Goal: Task Accomplishment & Management: Complete application form

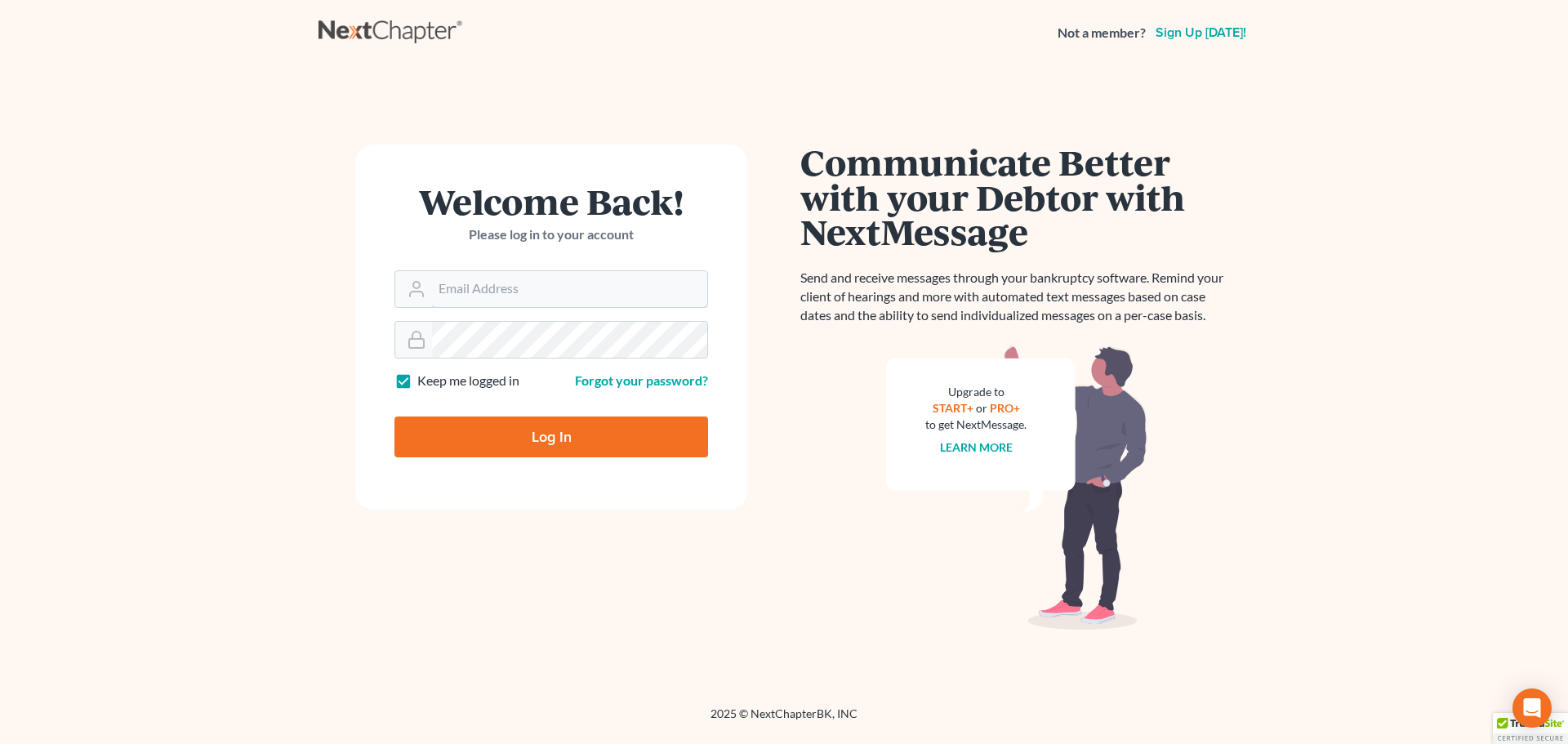
type input "kclawoffices@gmail.com"
type input "Thinking..."
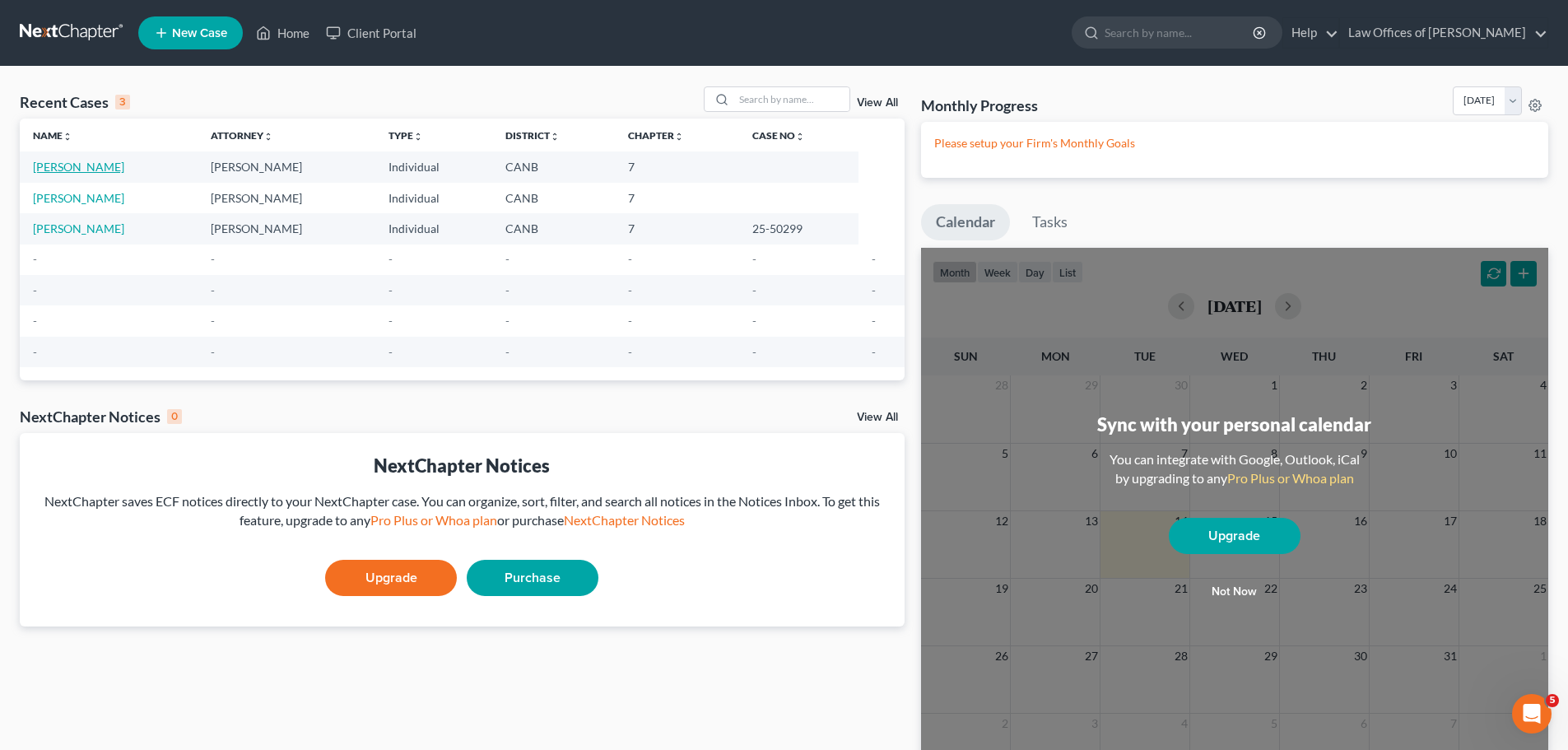
click at [57, 163] on link "Cataquiz, Anwar" at bounding box center [78, 167] width 91 height 14
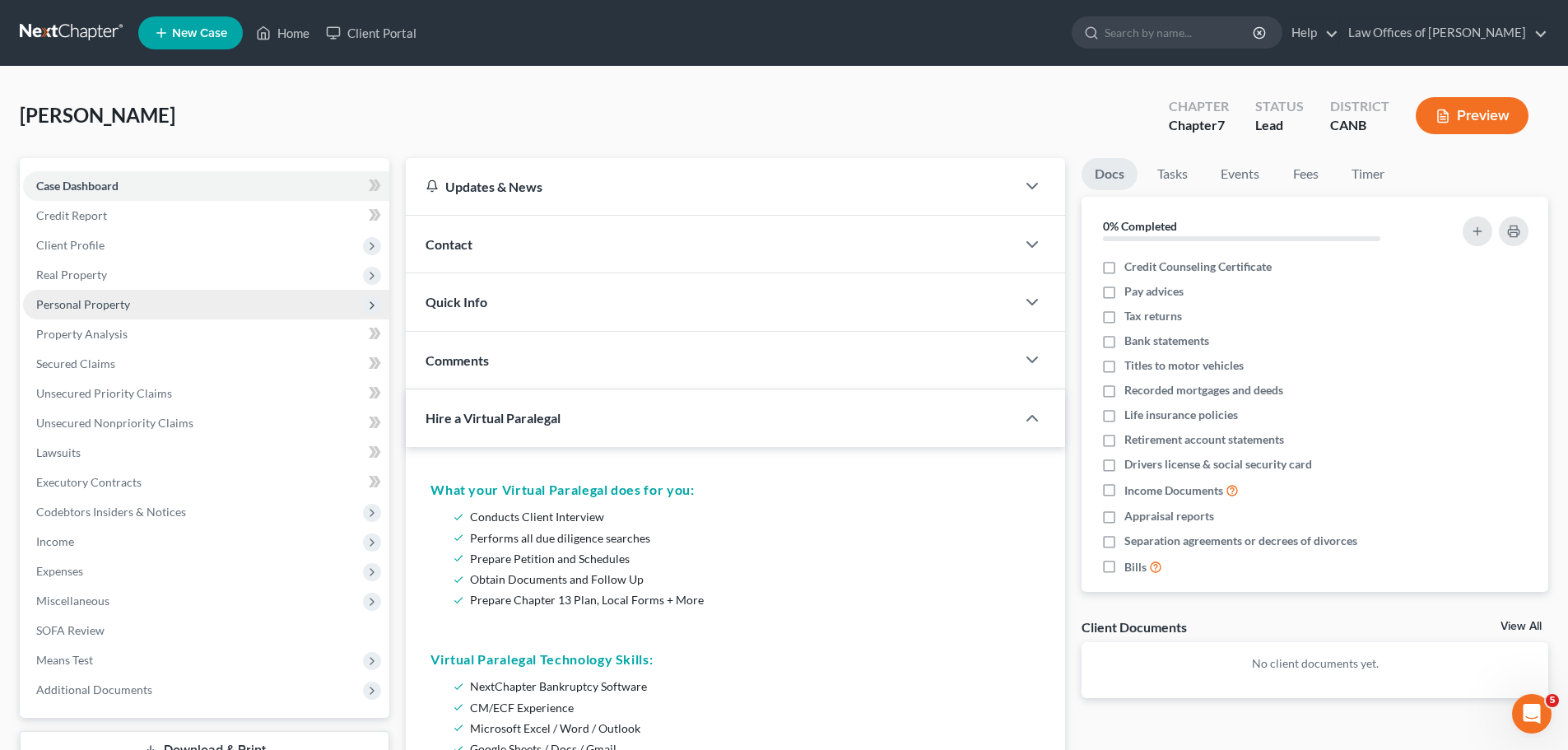
click at [100, 307] on span "Personal Property" at bounding box center [83, 304] width 94 height 14
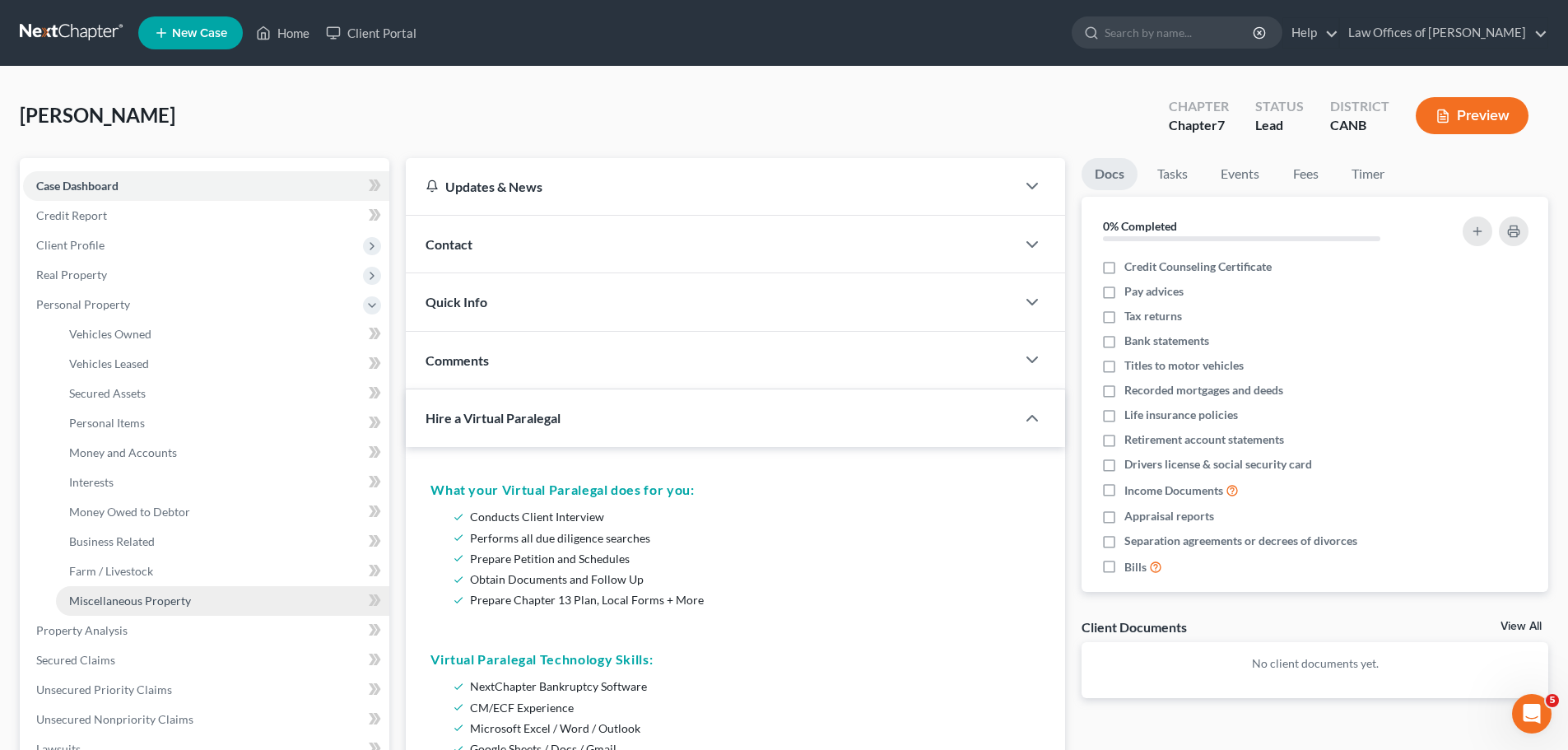
click at [112, 599] on span "Miscellaneous Property" at bounding box center [130, 600] width 122 height 14
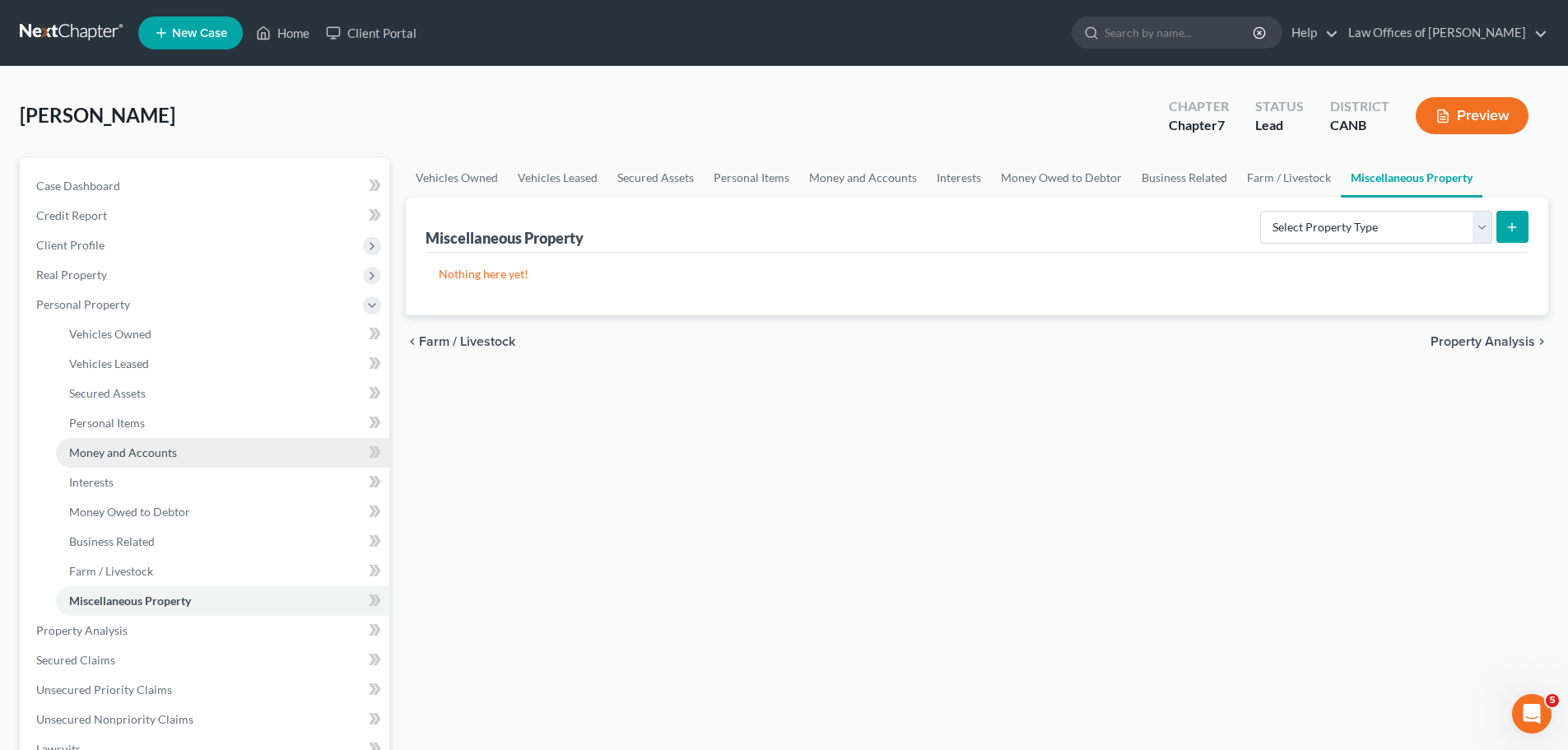
click at [125, 448] on span "Money and Accounts" at bounding box center [123, 451] width 108 height 14
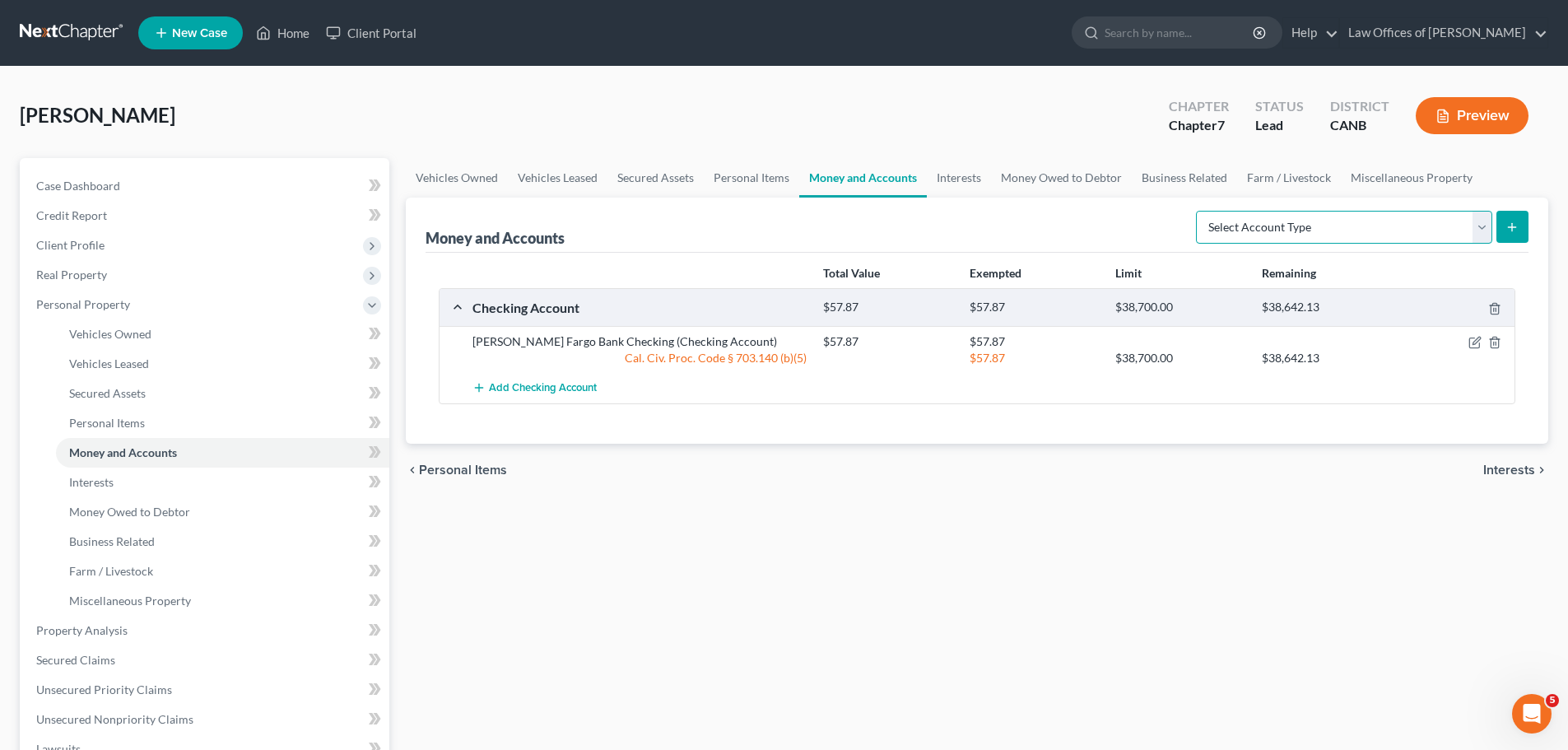
click at [1380, 225] on select "Select Account Type Brokerage Cash on Hand Certificates of Deposit Checking Acc…" at bounding box center [1345, 228] width 297 height 33
click at [174, 591] on link "Miscellaneous Property" at bounding box center [223, 601] width 333 height 30
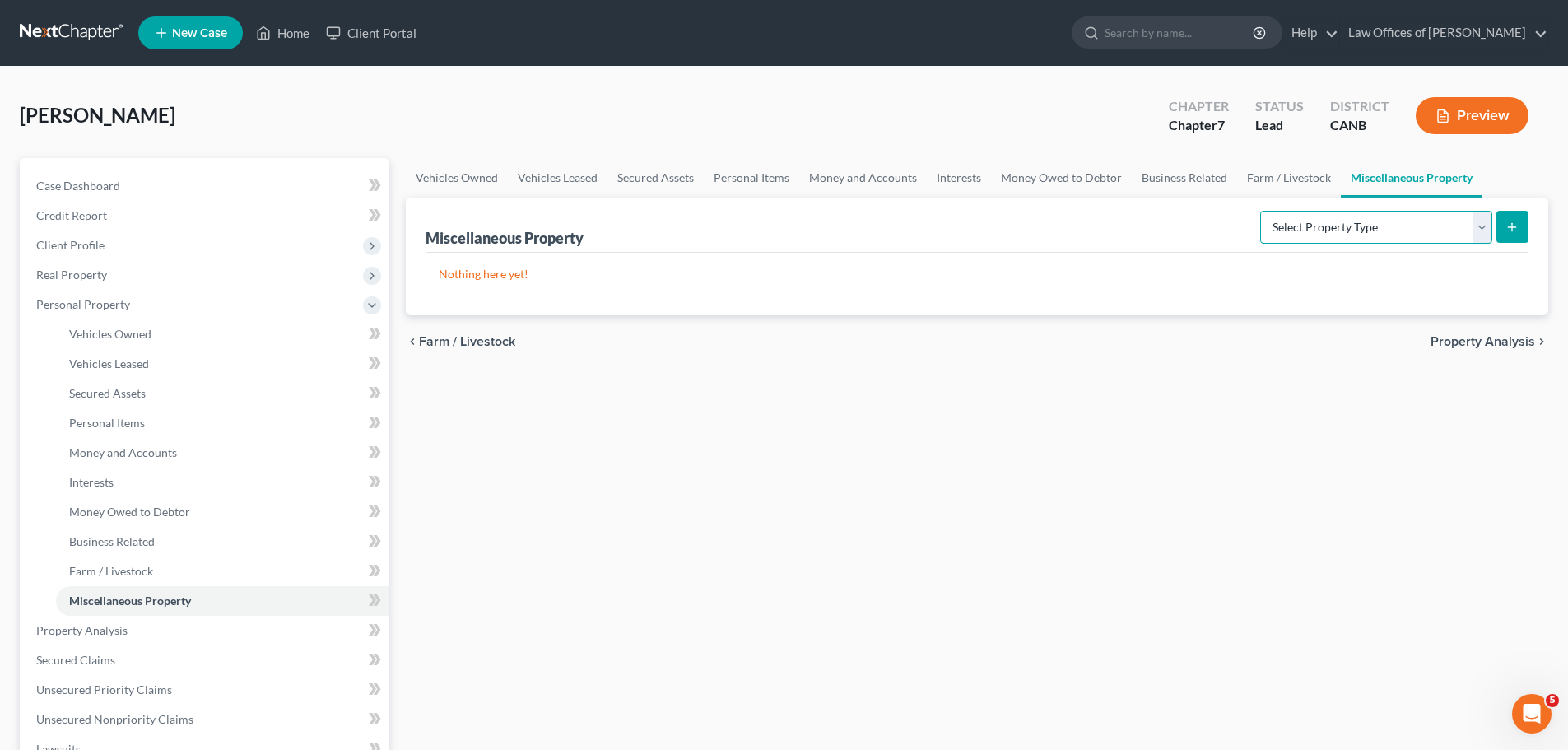
click at [1310, 231] on select "Select Property Type Assigned for Creditor Benefit Within 1 Year Holding for An…" at bounding box center [1376, 228] width 232 height 33
select select "not_yet_listed"
click at [1260, 211] on select "Select Property Type Assigned for Creditor Benefit Within 1 Year Holding for An…" at bounding box center [1376, 228] width 232 height 33
click at [1502, 229] on button "submit" at bounding box center [1512, 227] width 32 height 32
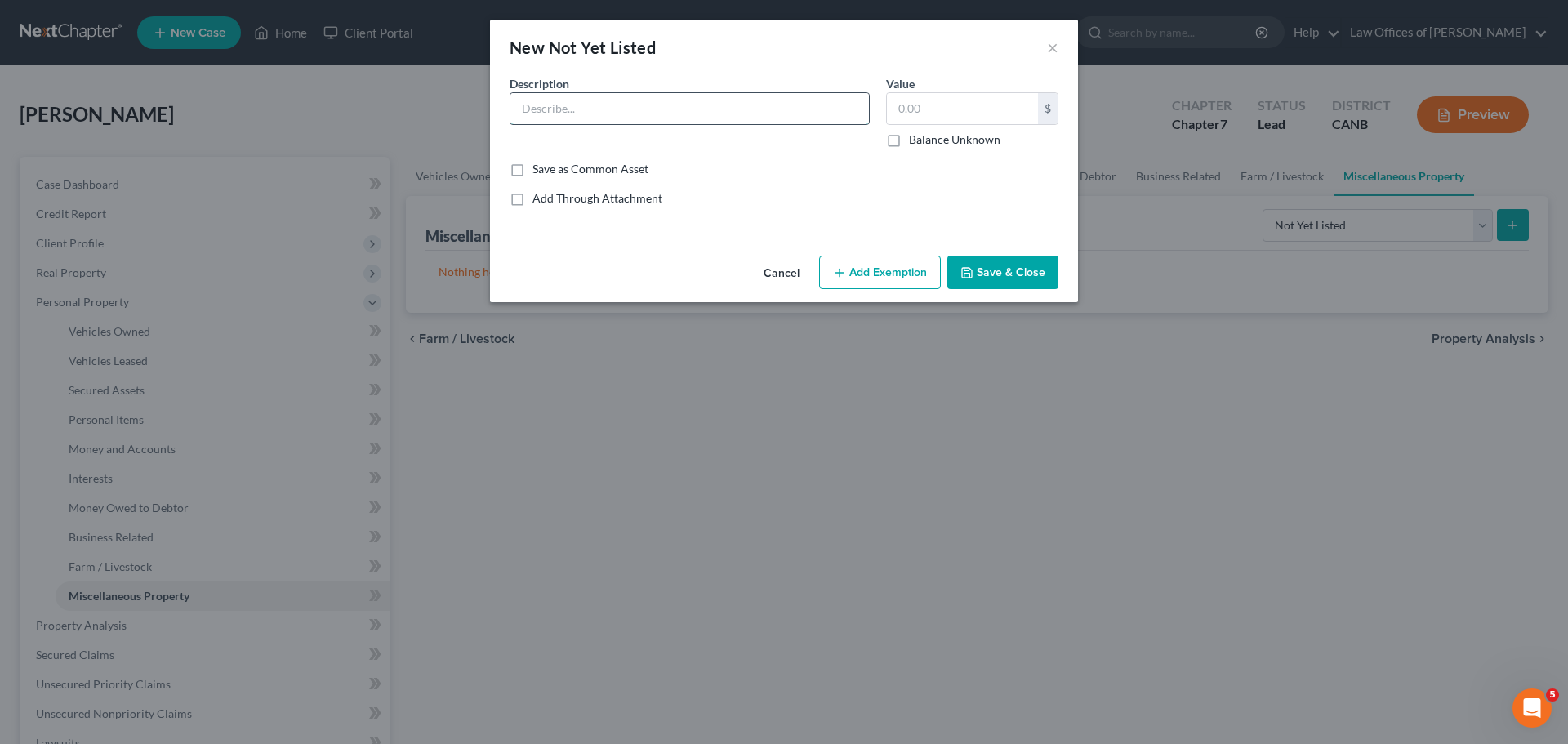
click at [721, 118] on input "text" at bounding box center [689, 108] width 358 height 31
type input "Tax Return Refund (2024)"
click at [946, 107] on input "text" at bounding box center [962, 108] width 151 height 31
type input "5,535.00"
click at [918, 168] on div "Save as Common Asset" at bounding box center [784, 169] width 549 height 16
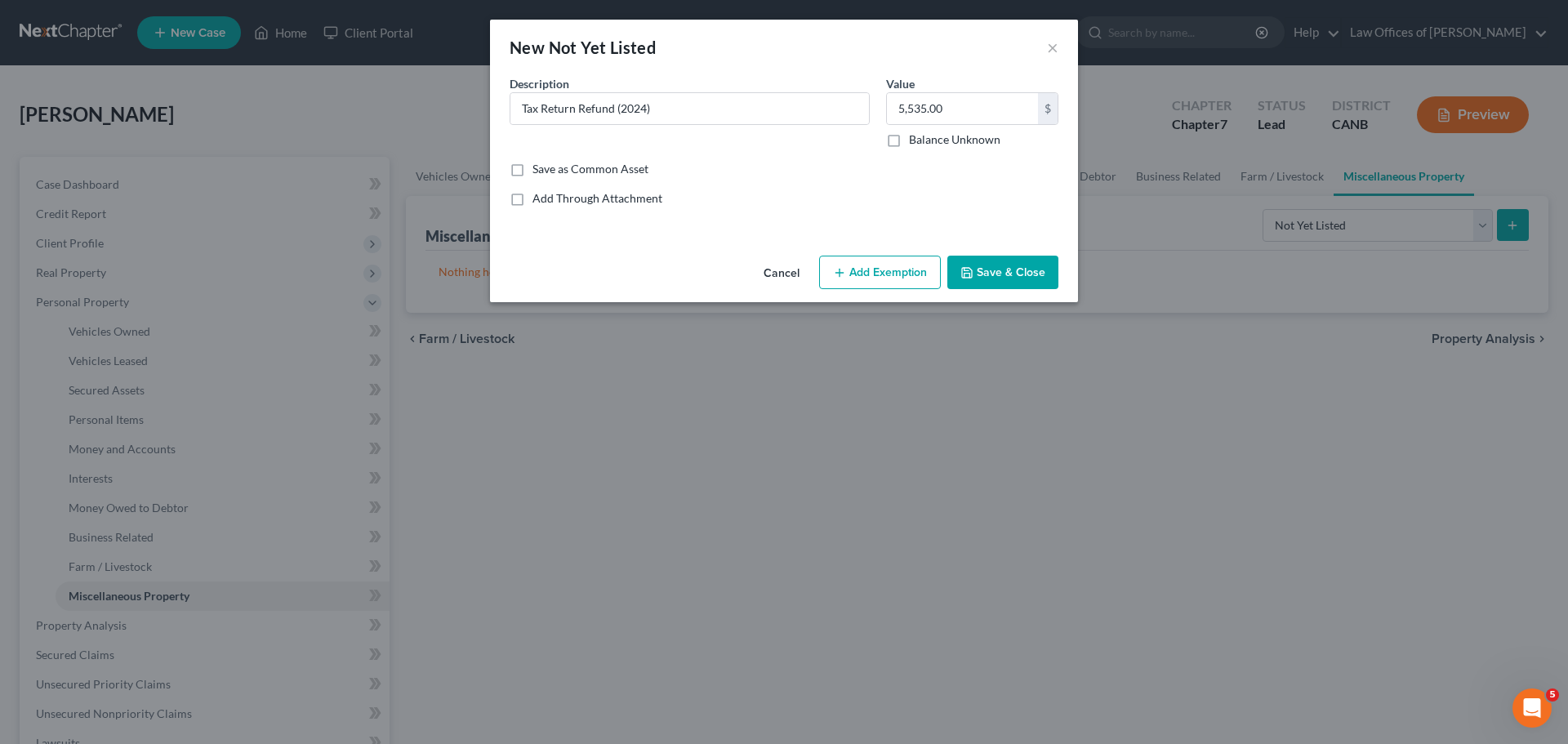
click at [925, 279] on button "Add Exemption" at bounding box center [879, 273] width 122 height 34
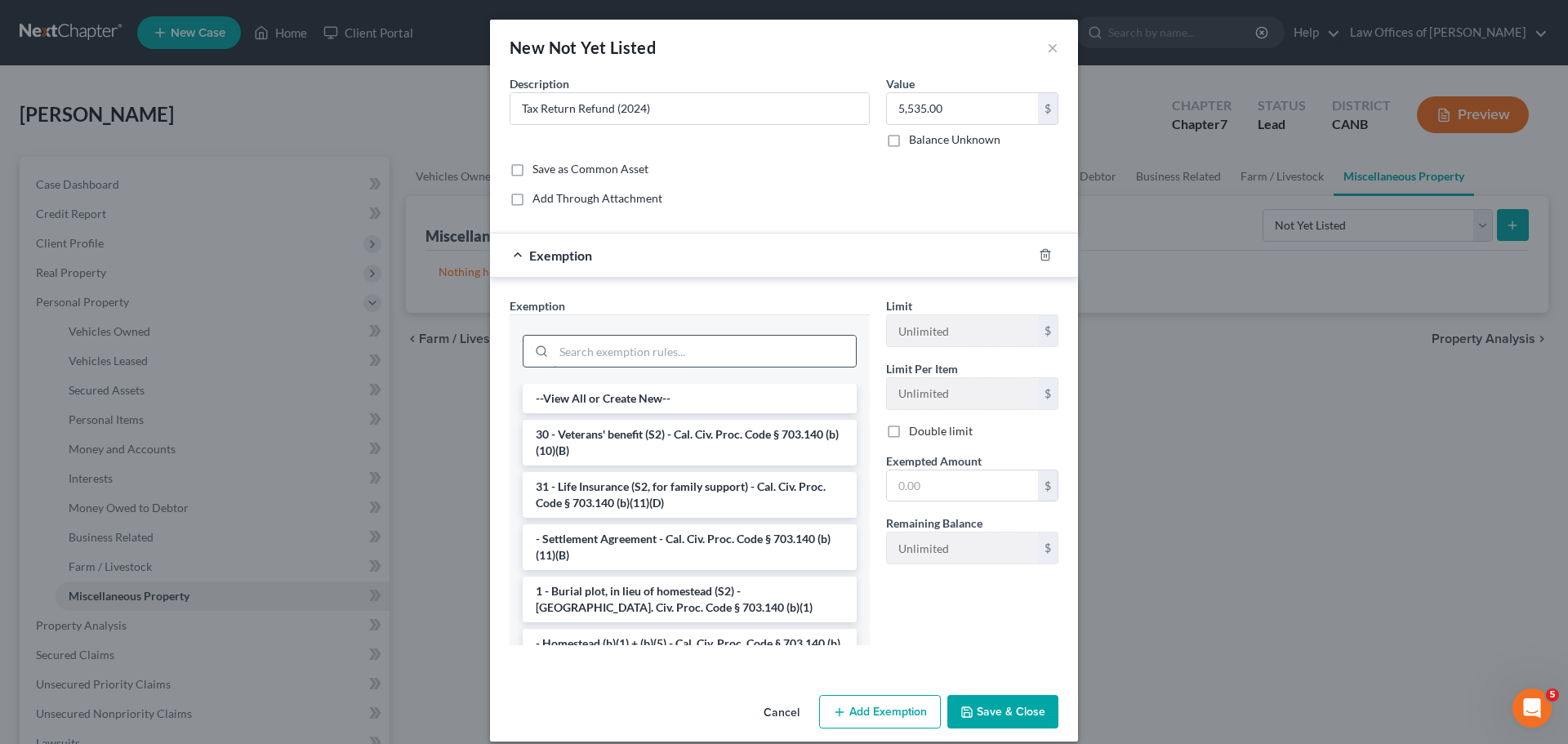
click at [777, 340] on input "search" at bounding box center [704, 351] width 302 height 31
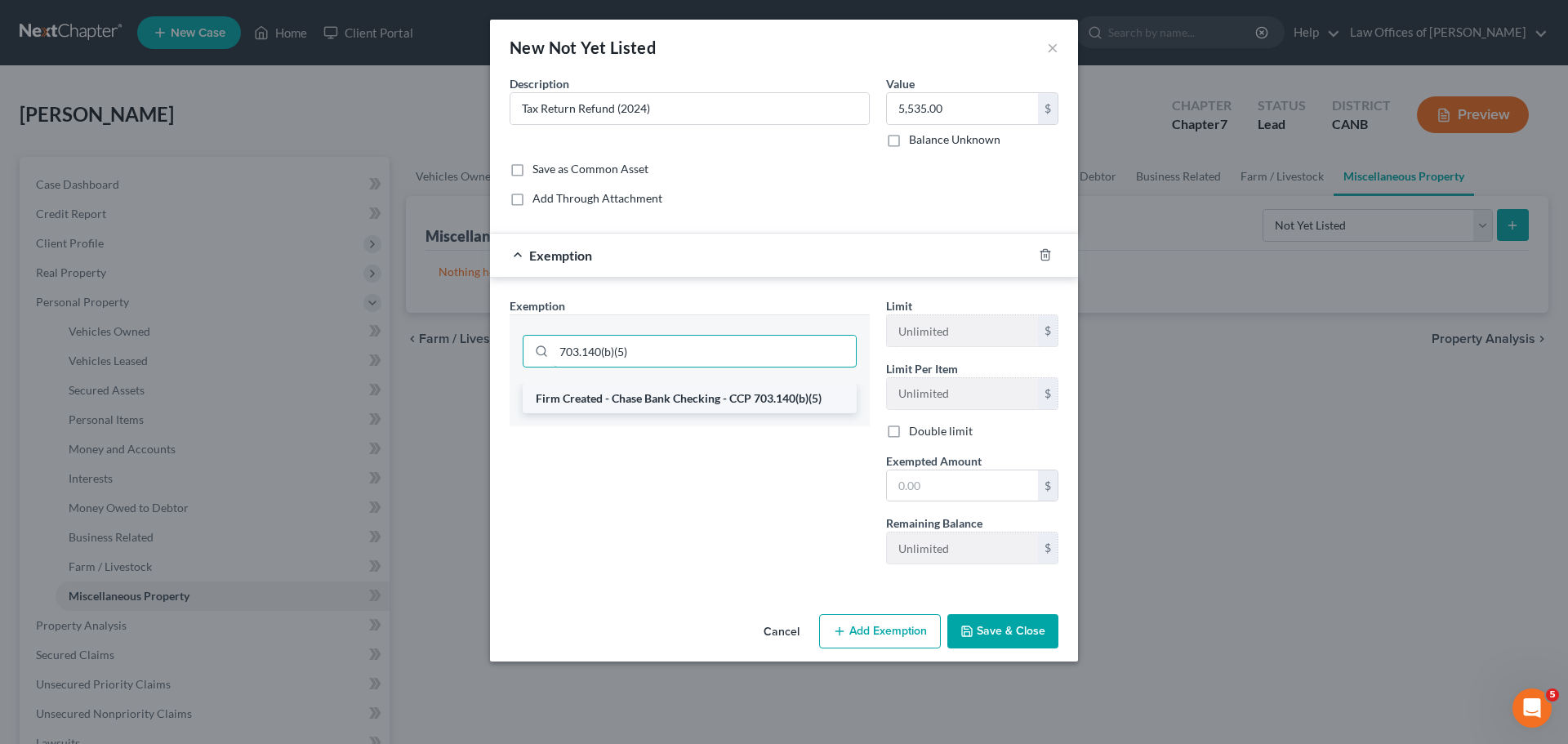
type input "703.140(b)(5)"
click at [697, 398] on li "Firm Created - Chase Bank Checking - CCP 703.140(b)(5)" at bounding box center [690, 398] width 334 height 30
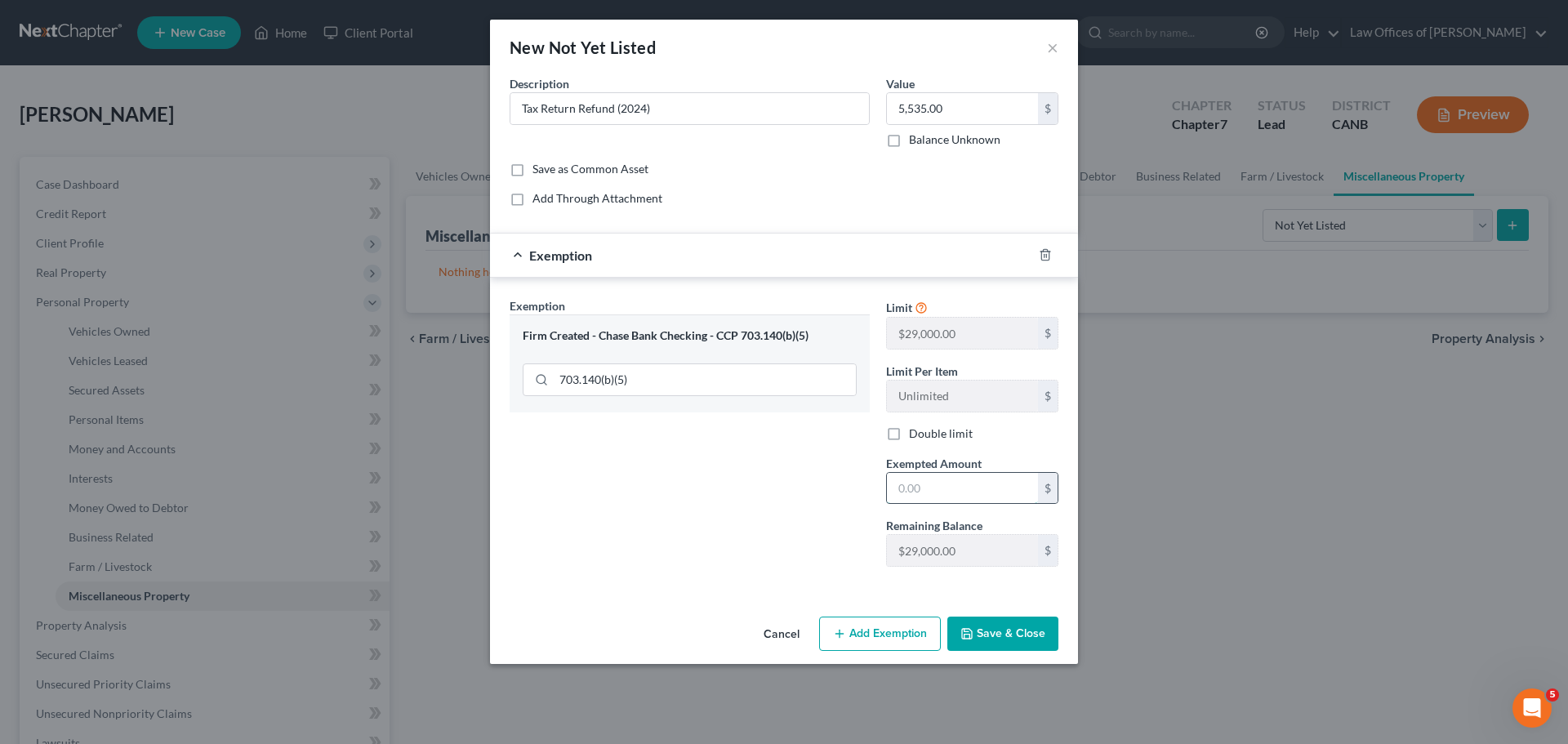
click at [965, 500] on input "text" at bounding box center [962, 488] width 151 height 31
type input "5,535.00"
click at [1011, 635] on button "Save & Close" at bounding box center [1002, 634] width 111 height 34
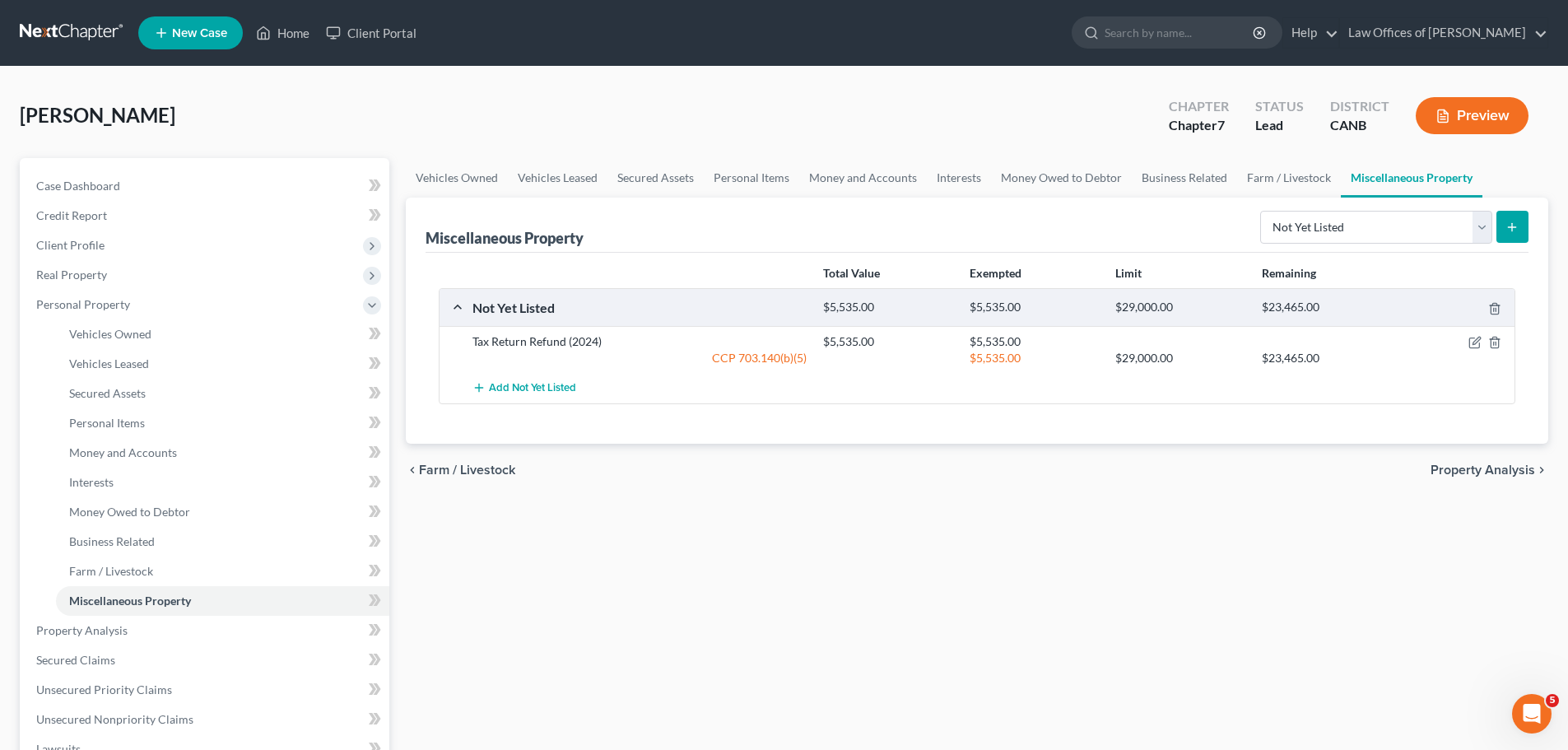
click at [1491, 127] on button "Preview" at bounding box center [1472, 116] width 113 height 37
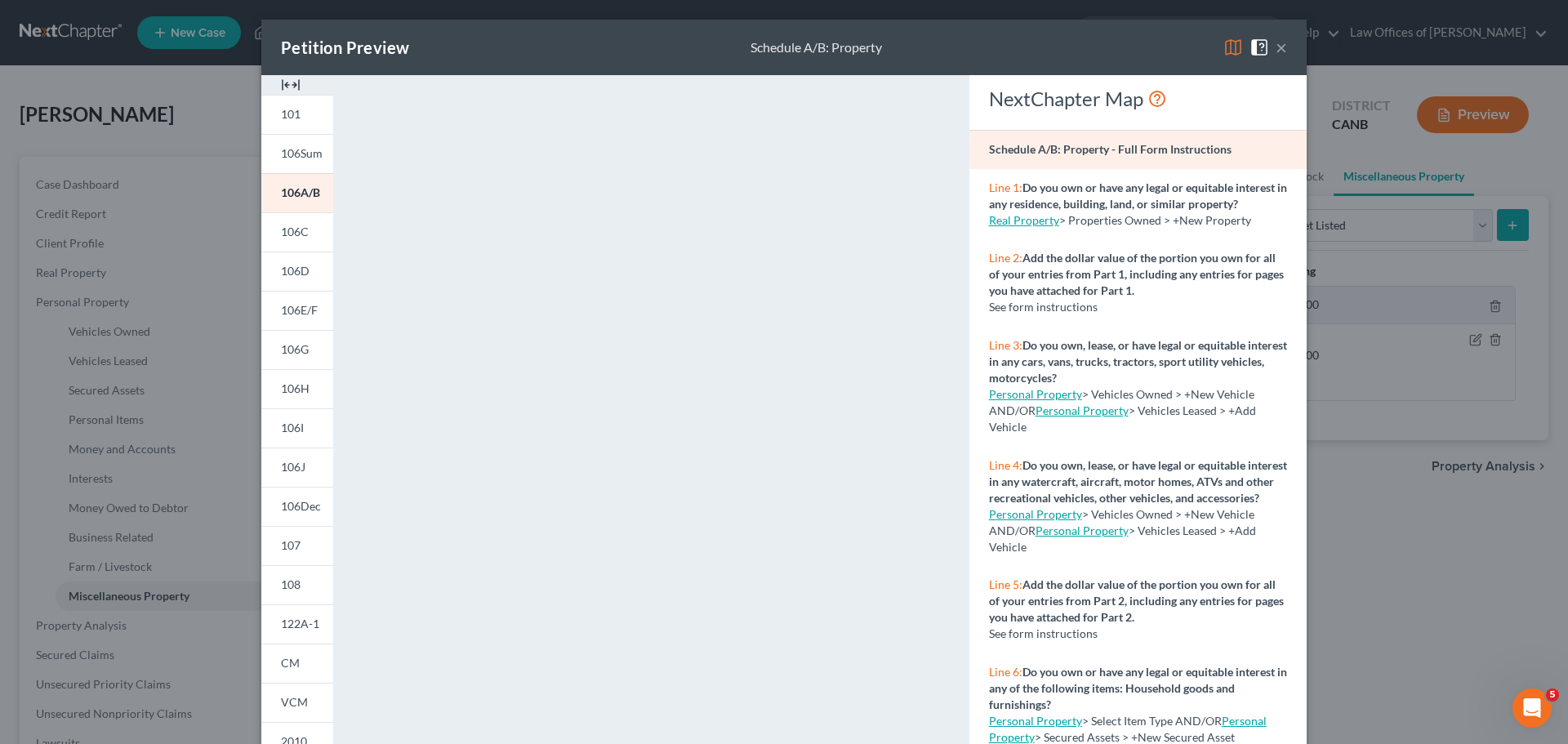
click at [1062, 266] on p "Line 2: Add the dollar value of the portion you own for all of your entries fro…" at bounding box center [1138, 274] width 298 height 49
click at [284, 237] on span "106C" at bounding box center [294, 231] width 28 height 14
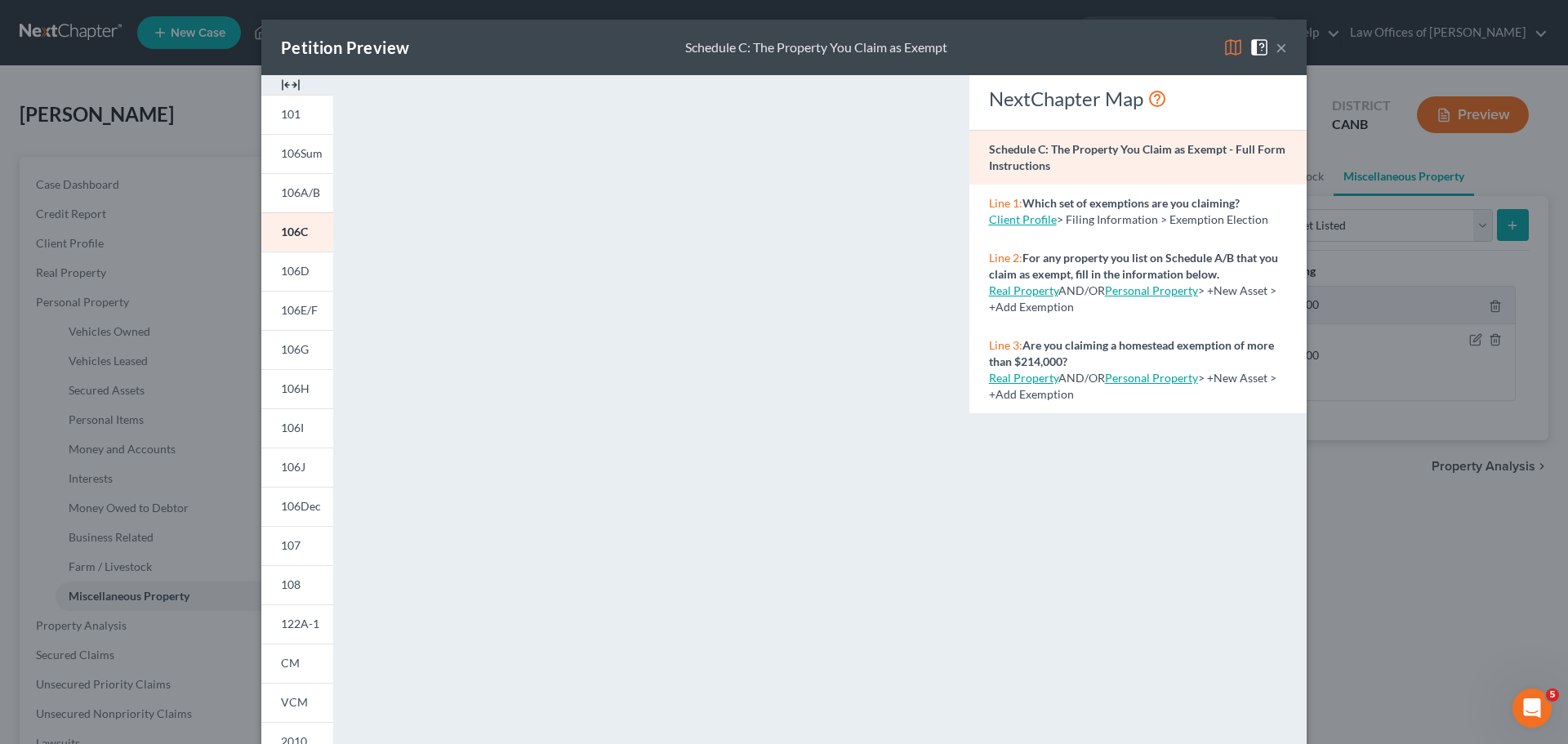
click at [1276, 53] on button "×" at bounding box center [1281, 48] width 12 height 20
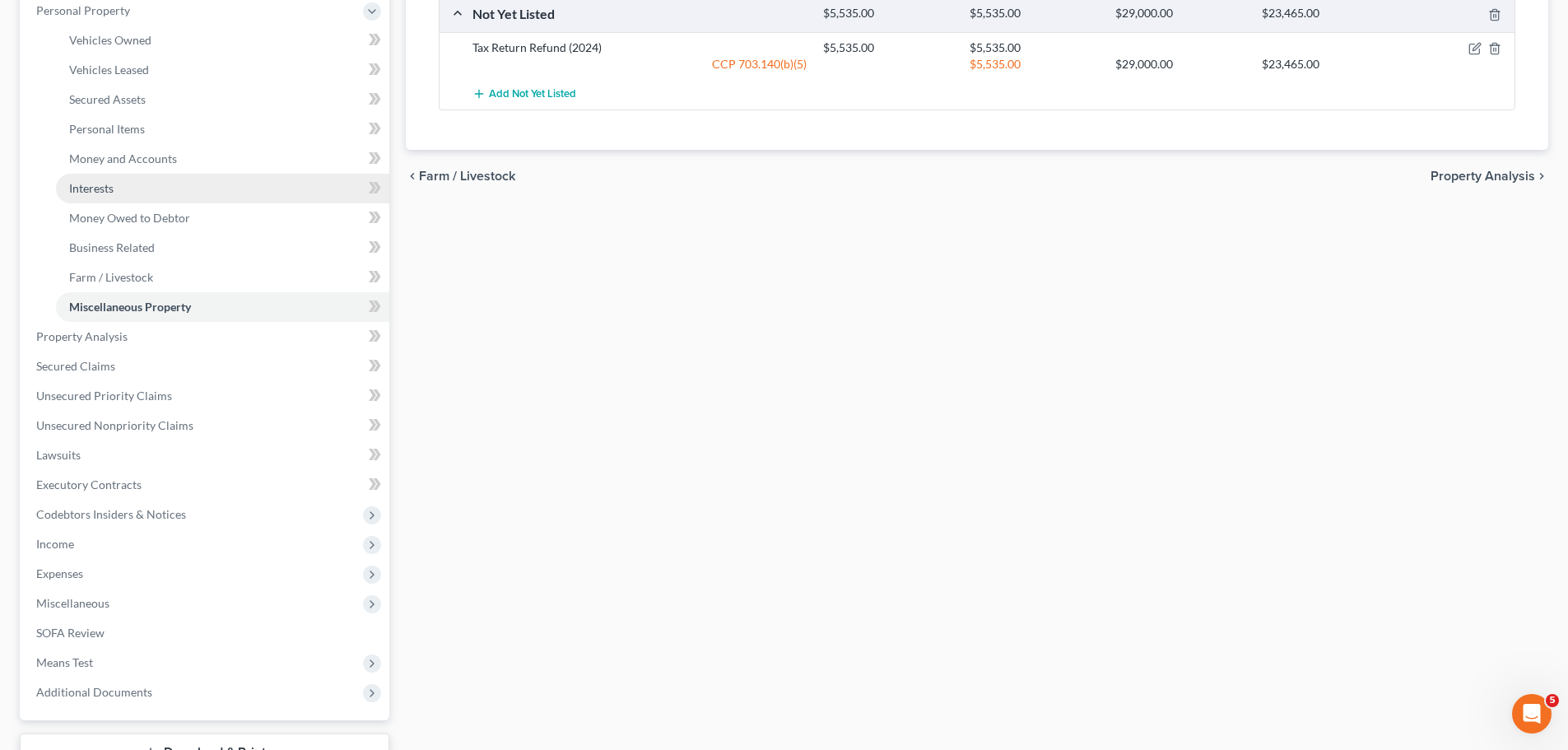
scroll to position [421, 0]
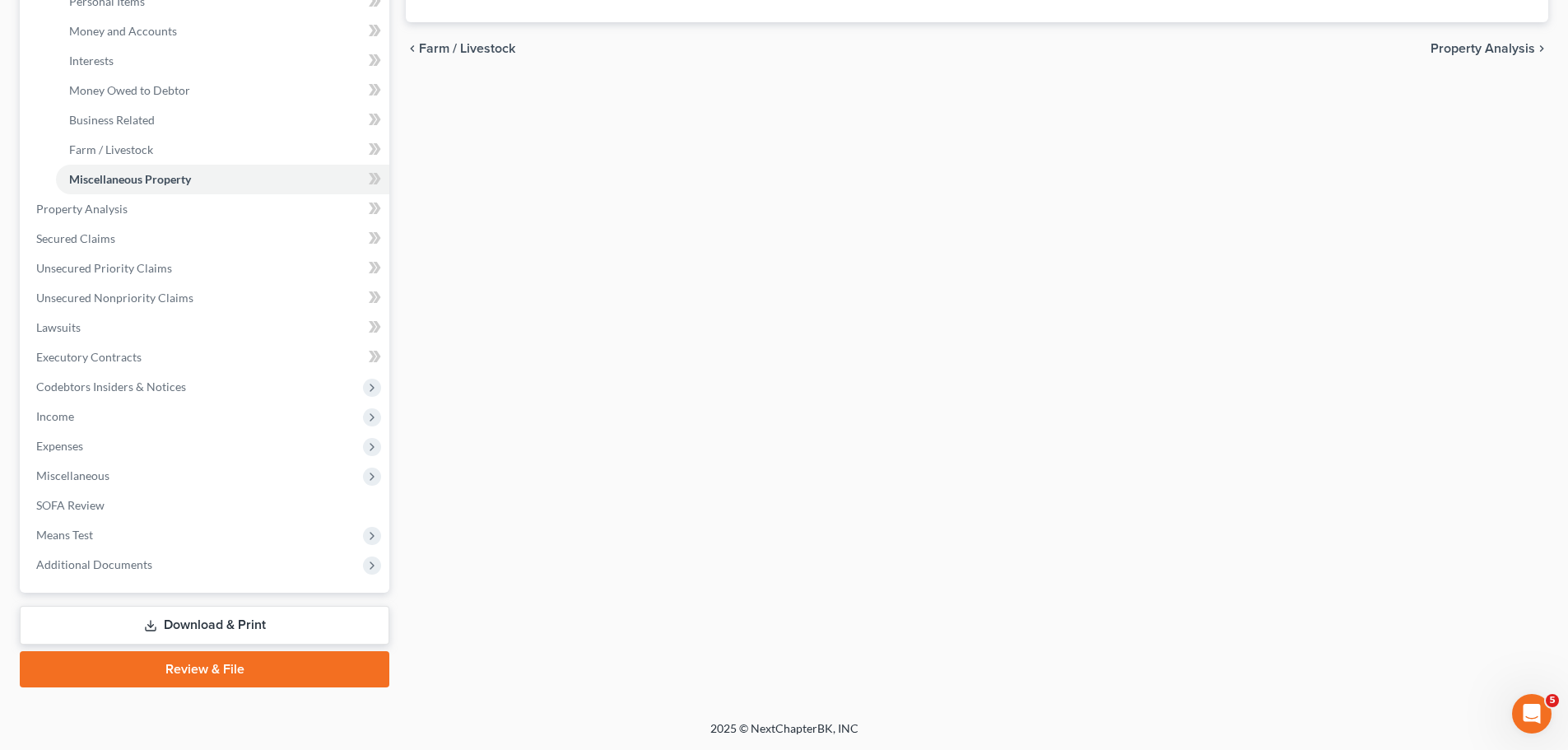
click at [216, 624] on link "Download & Print" at bounding box center [205, 625] width 369 height 39
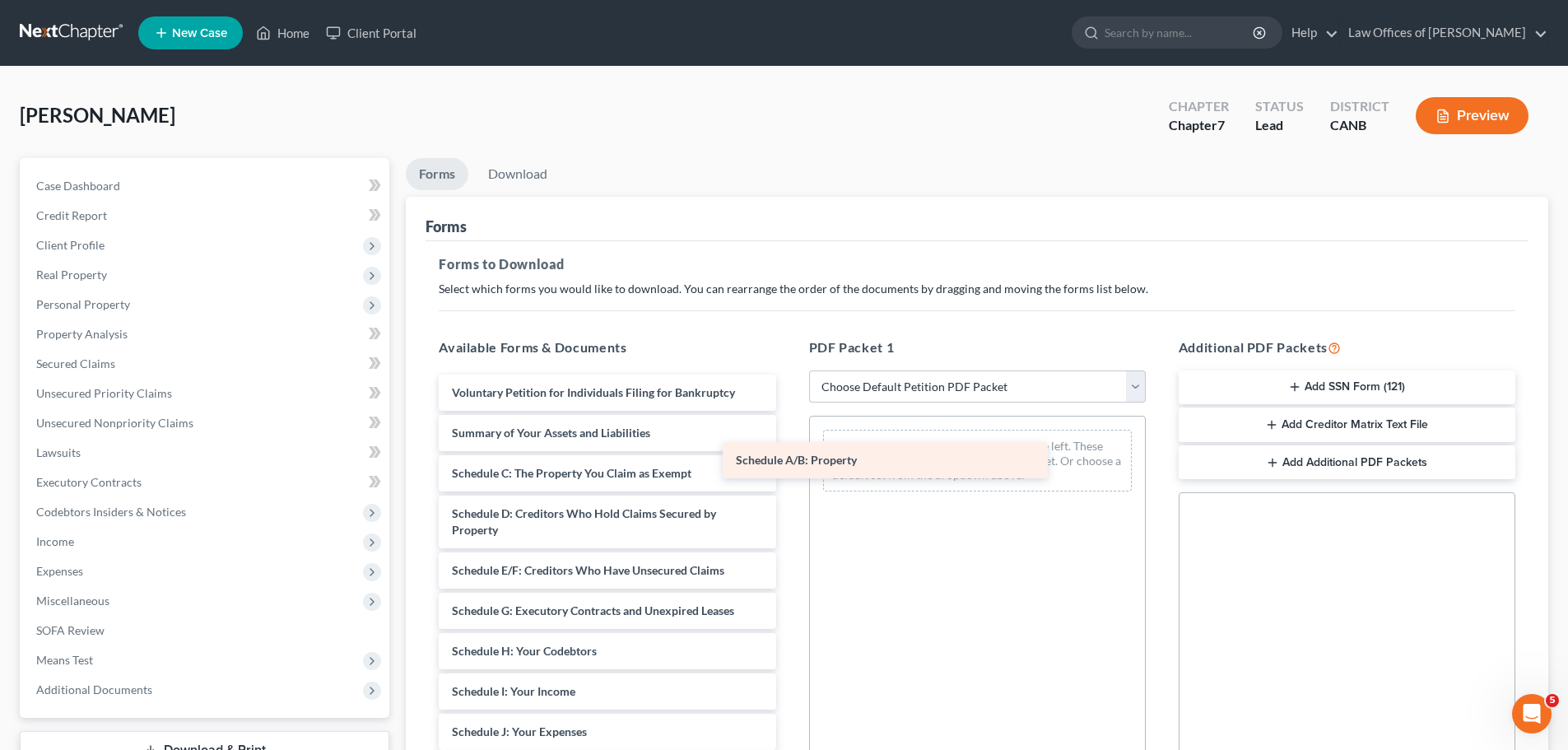
drag, startPoint x: 633, startPoint y: 476, endPoint x: 917, endPoint y: 462, distance: 284.3
click at [789, 462] on div "Schedule A/B: Property Voluntary Petition for Individuals Filing for Bankruptcy…" at bounding box center [607, 748] width 363 height 747
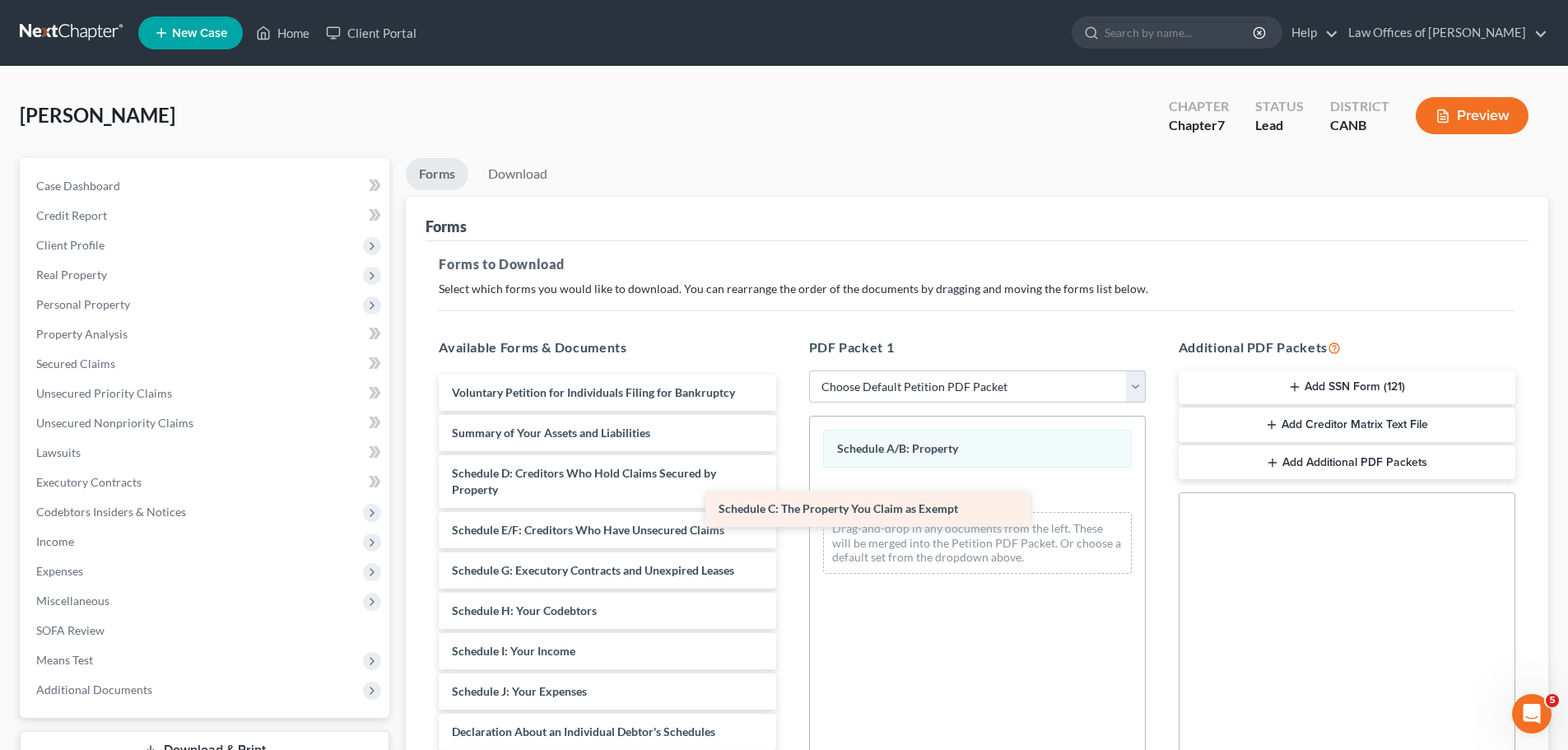
drag, startPoint x: 634, startPoint y: 477, endPoint x: 901, endPoint y: 512, distance: 269.3
click at [789, 512] on div "Schedule C: The Property You Claim as Exempt Voluntary Petition for Individuals…" at bounding box center [607, 728] width 363 height 707
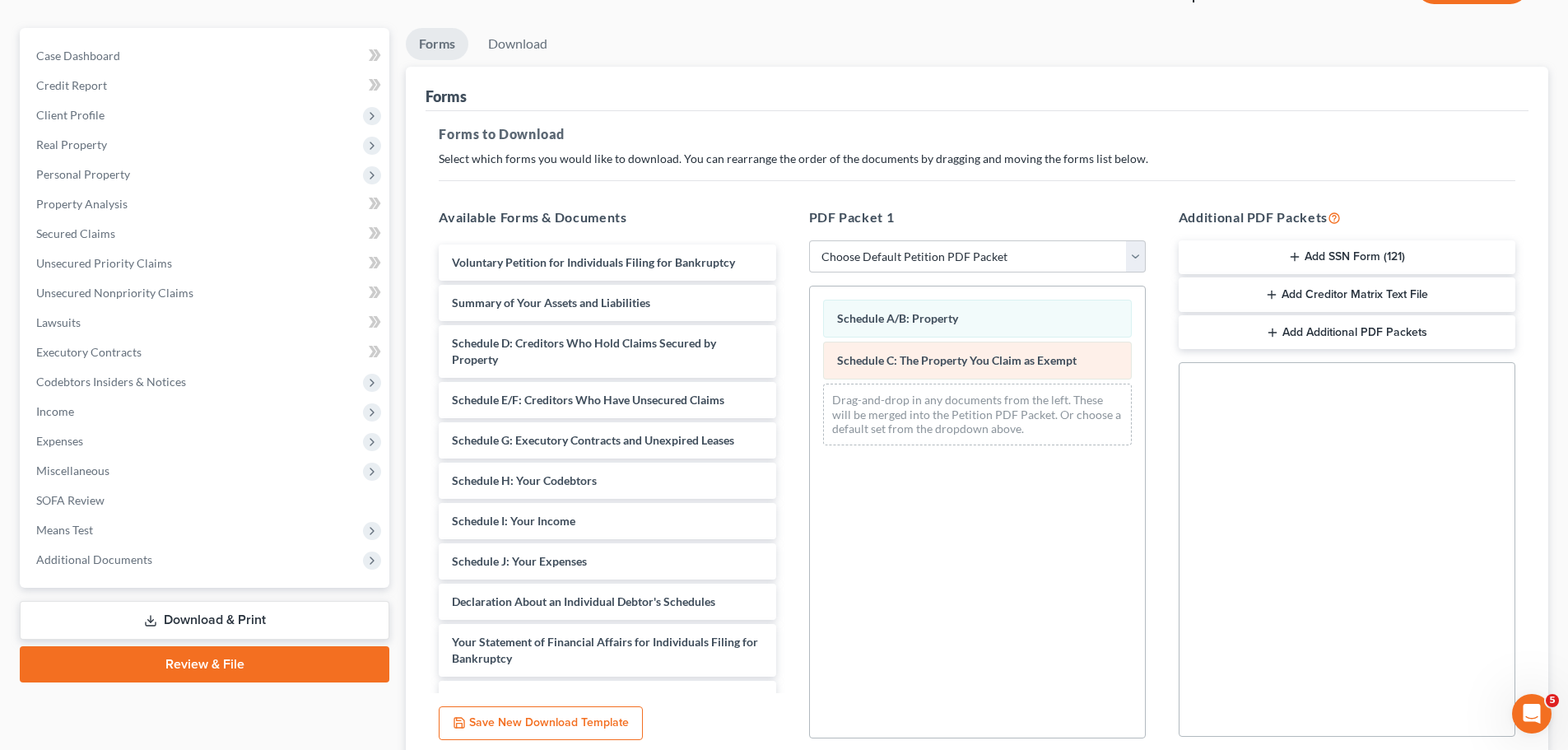
scroll to position [267, 0]
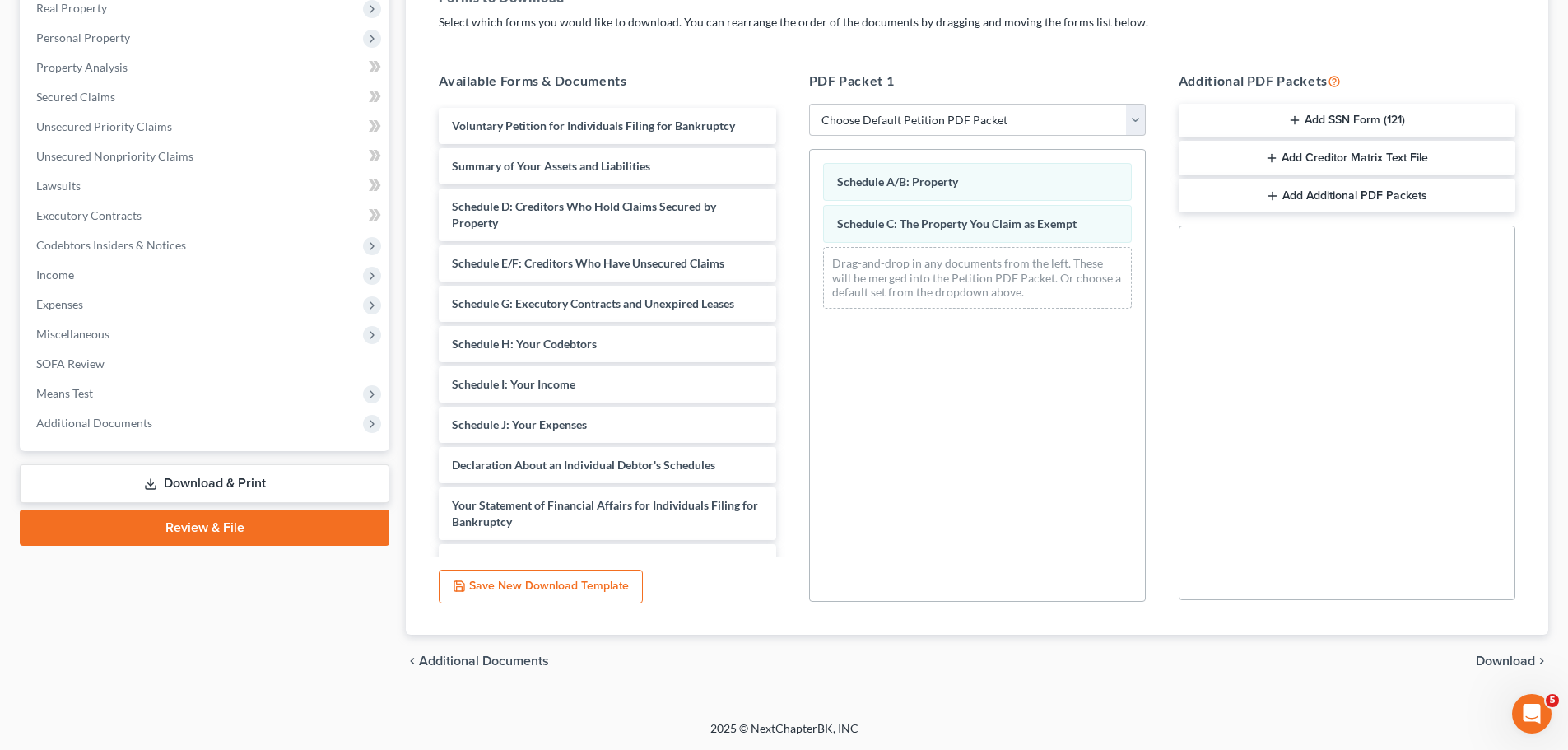
click at [1512, 661] on span "Download" at bounding box center [1505, 661] width 59 height 13
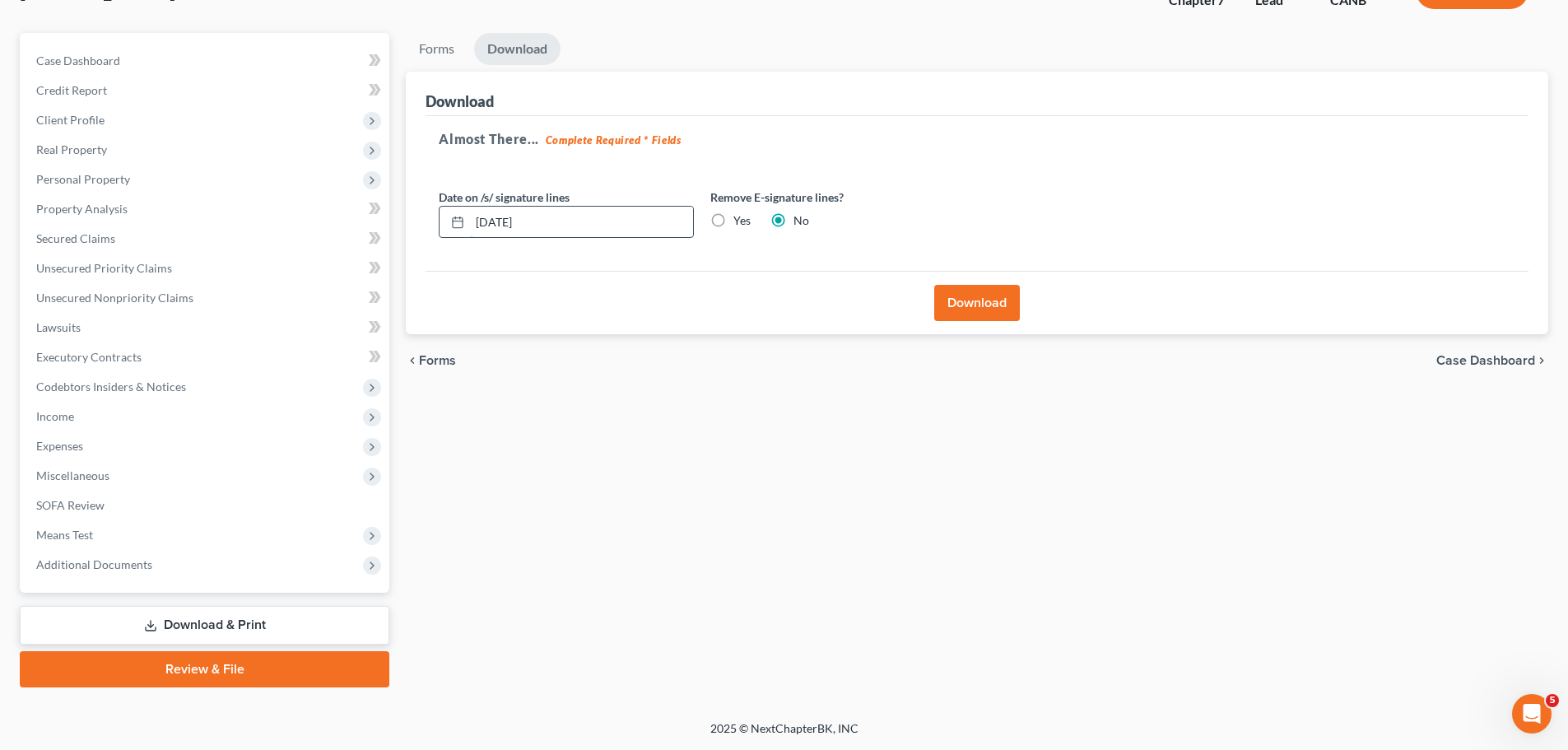
click at [511, 228] on input "10/14/2025" at bounding box center [582, 222] width 223 height 31
click at [507, 215] on input "10/01/2025" at bounding box center [582, 222] width 223 height 31
click at [497, 220] on input "10/016/2025" at bounding box center [582, 222] width 223 height 31
type input "10/06/2025"
click at [540, 246] on div "Date on /s/ signature lines 10/06/2025 Remove E-signature lines? Yes No" at bounding box center [702, 220] width 543 height 64
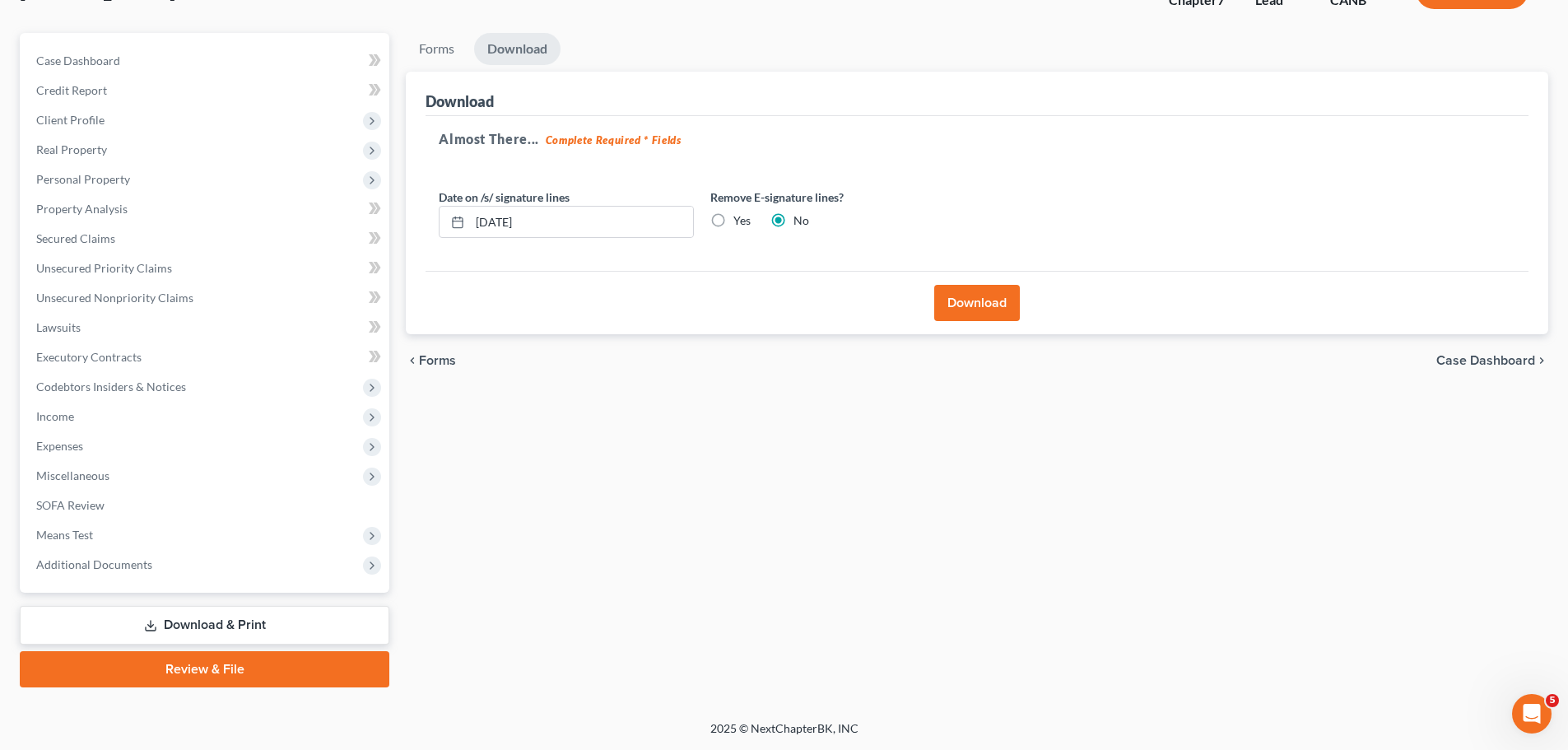
click at [958, 309] on button "Download" at bounding box center [977, 303] width 86 height 36
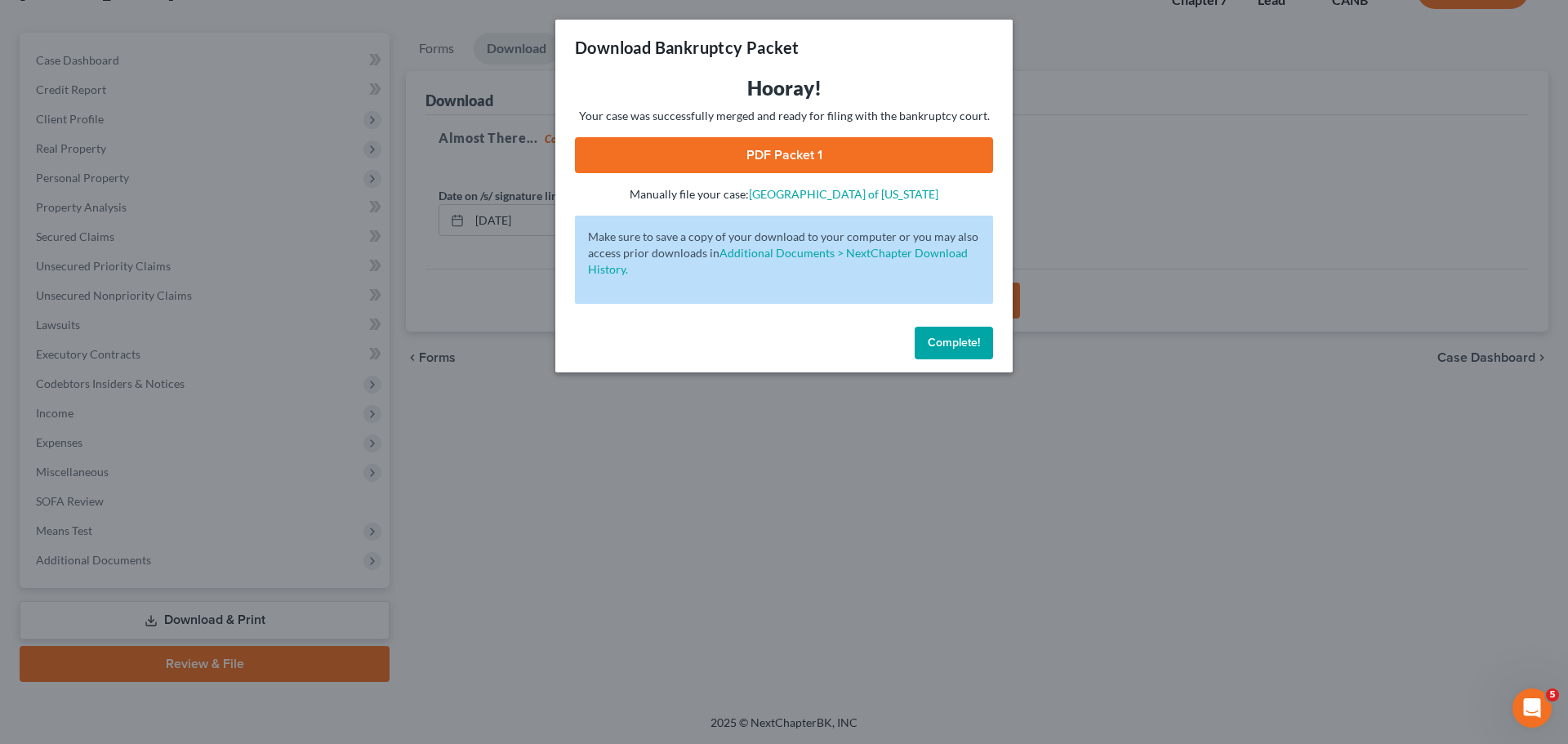
click at [816, 160] on link "PDF Packet 1" at bounding box center [784, 155] width 418 height 36
click at [931, 352] on button "Complete!" at bounding box center [953, 343] width 79 height 33
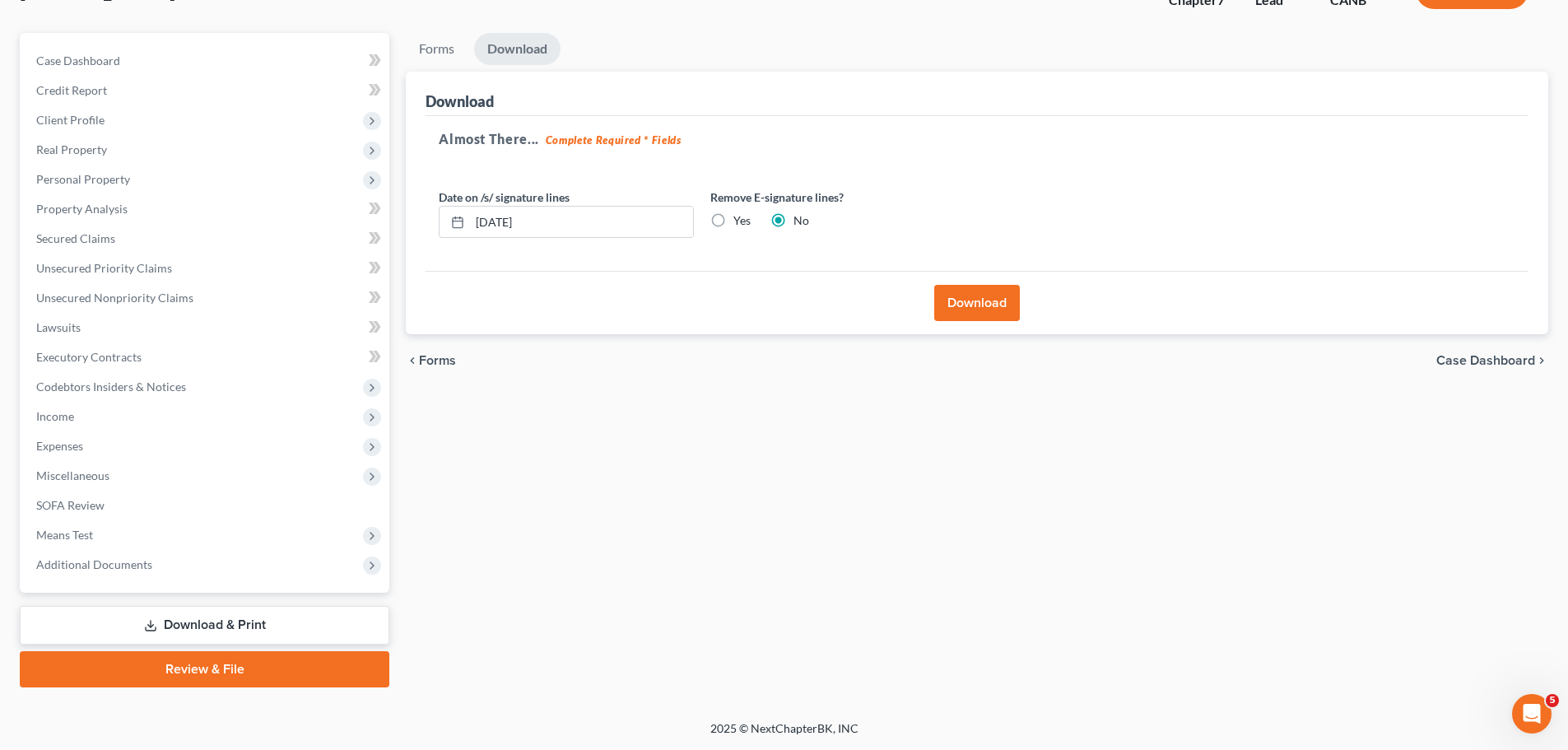
click at [236, 625] on link "Download & Print" at bounding box center [205, 625] width 369 height 39
click at [258, 616] on link "Download & Print" at bounding box center [205, 625] width 369 height 39
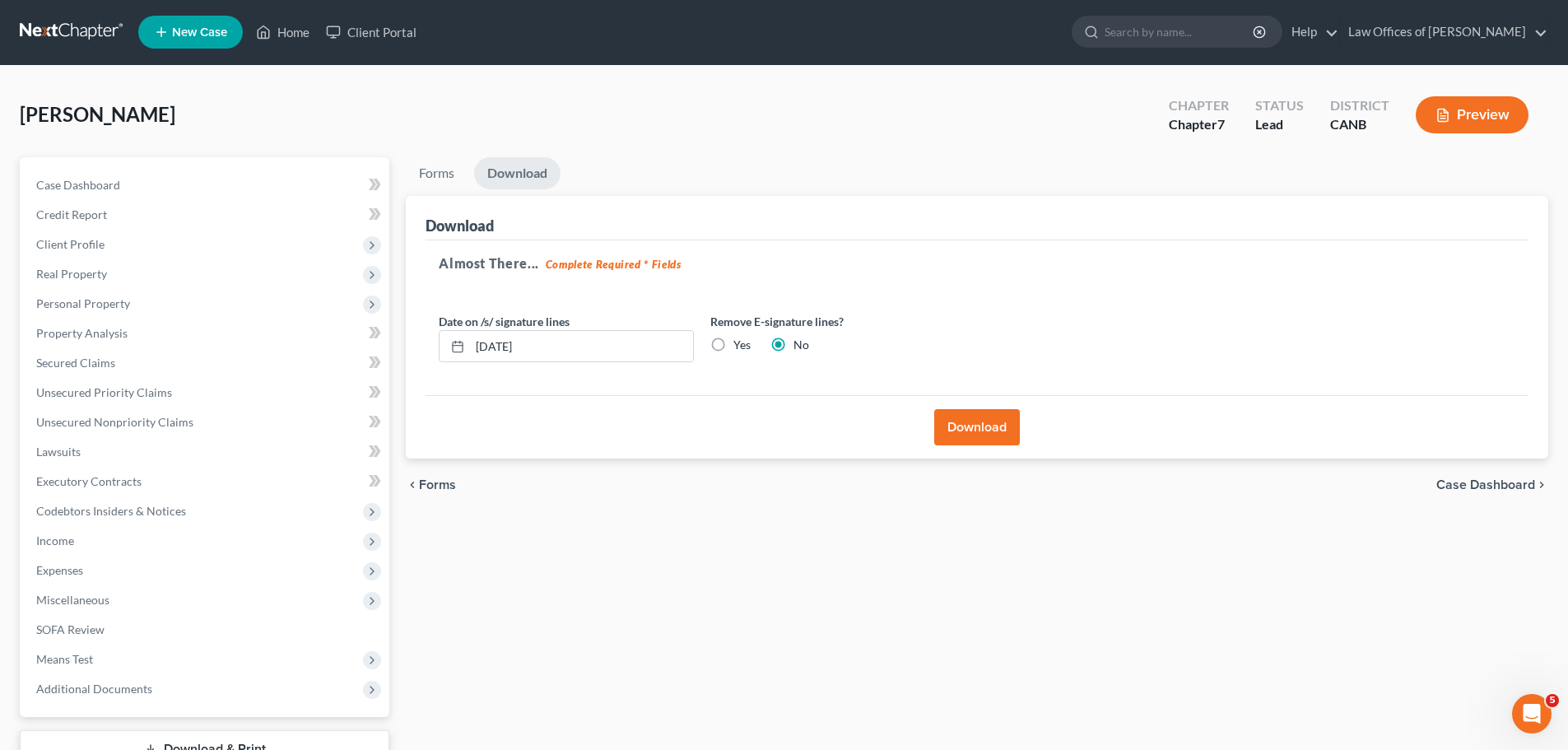
scroll to position [0, 0]
click at [433, 179] on link "Forms" at bounding box center [437, 174] width 62 height 32
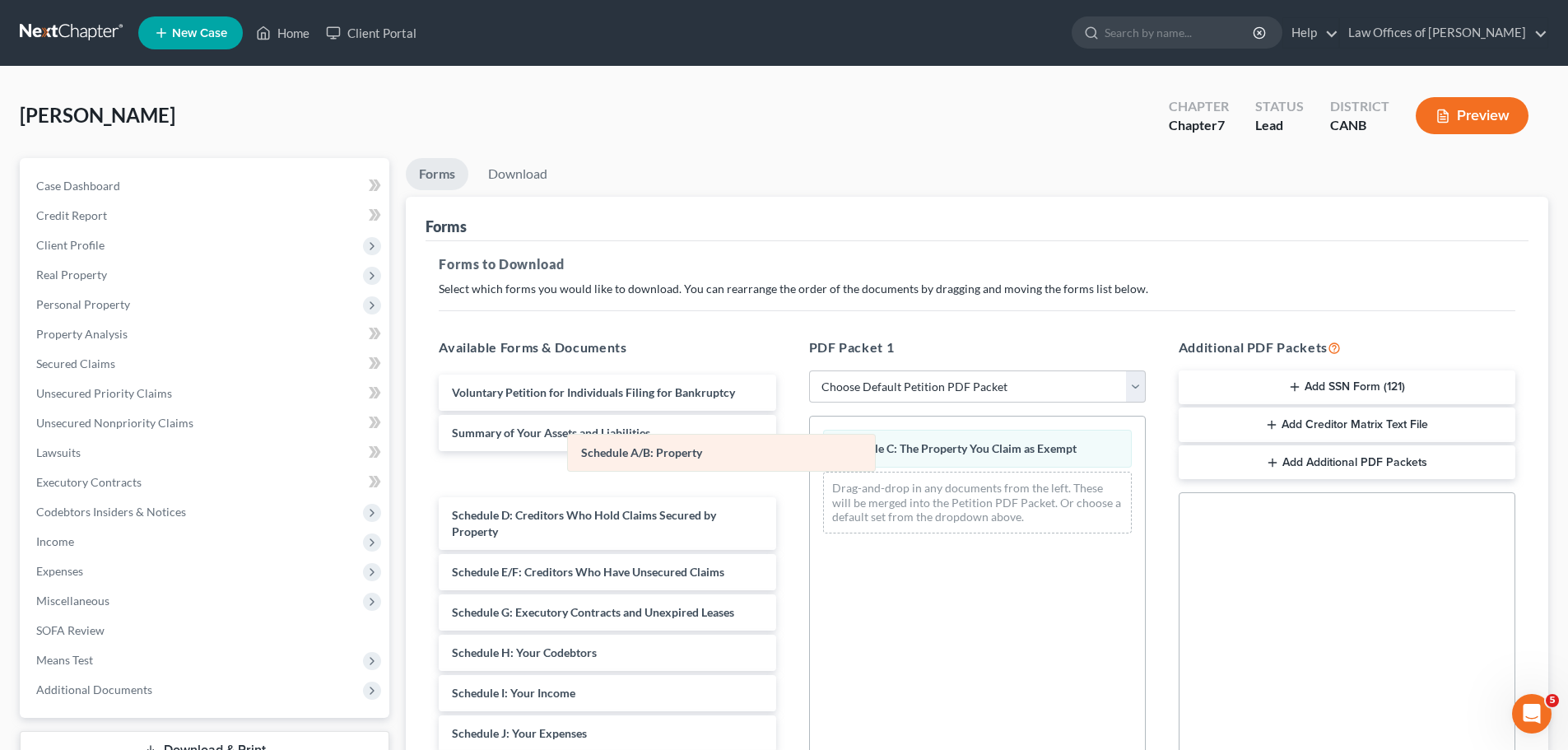
drag, startPoint x: 955, startPoint y: 445, endPoint x: 619, endPoint y: 452, distance: 336.1
click at [810, 452] on div "Schedule A/B: Property Schedule A/B: Property Schedule C: The Property You Clai…" at bounding box center [977, 481] width 335 height 130
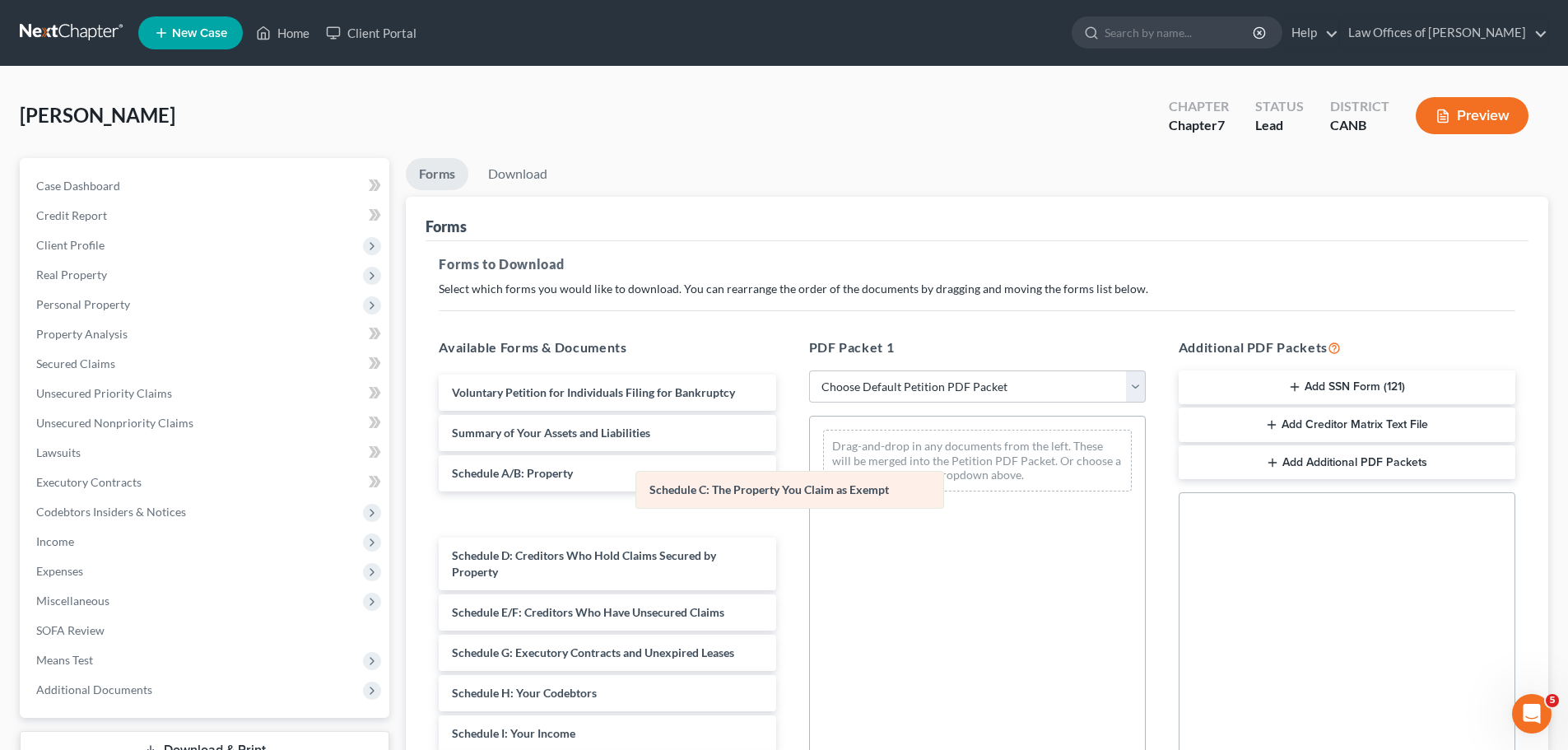
drag, startPoint x: 905, startPoint y: 452, endPoint x: 676, endPoint y: 497, distance: 233.4
click at [810, 497] on div "Schedule C: The Property You Claim as Exempt Schedule C: The Property You Claim…" at bounding box center [977, 461] width 335 height 88
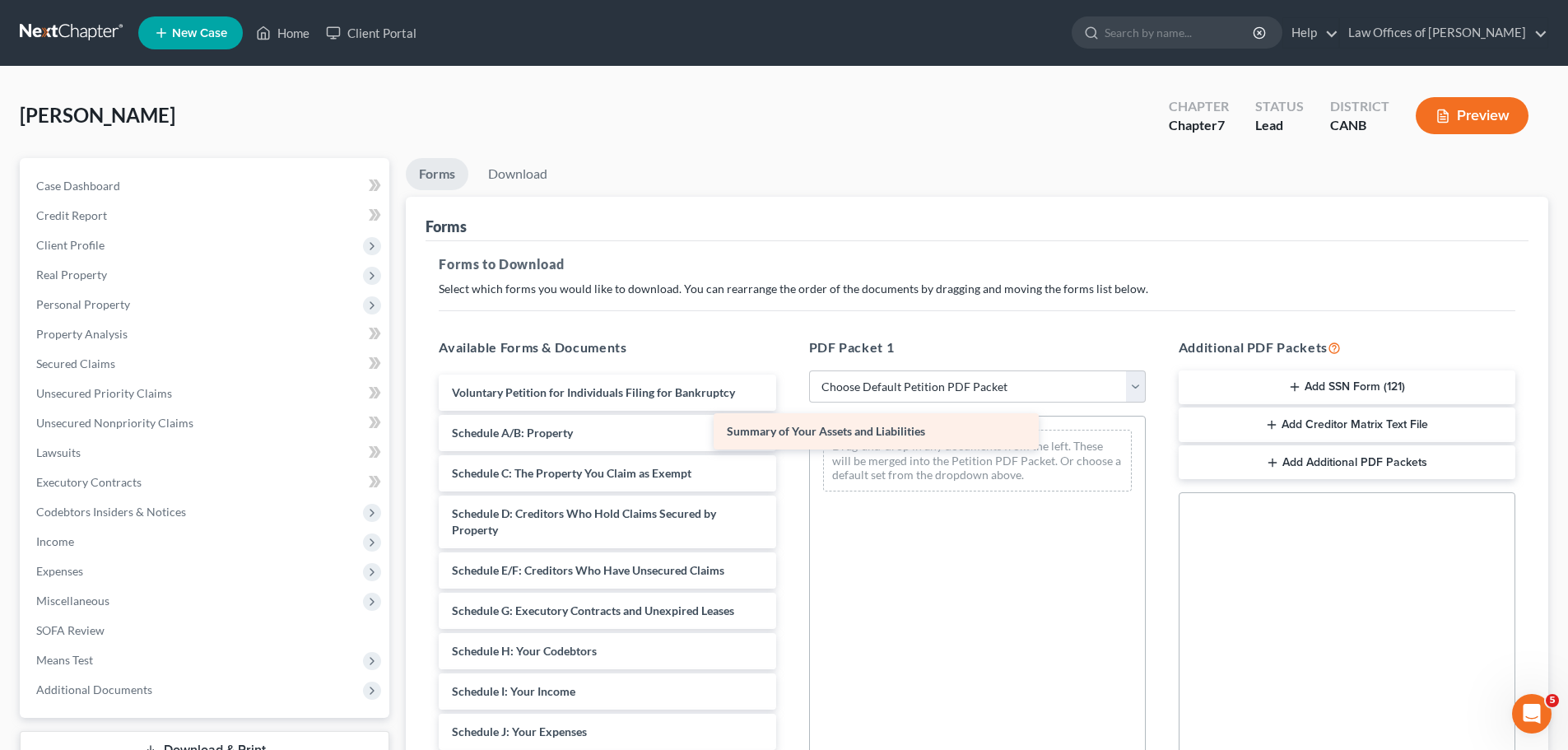
drag, startPoint x: 582, startPoint y: 433, endPoint x: 855, endPoint y: 431, distance: 273.0
click at [789, 431] on div "Summary of Your Assets and Liabilities Voluntary Petition for Individuals Filin…" at bounding box center [607, 748] width 363 height 747
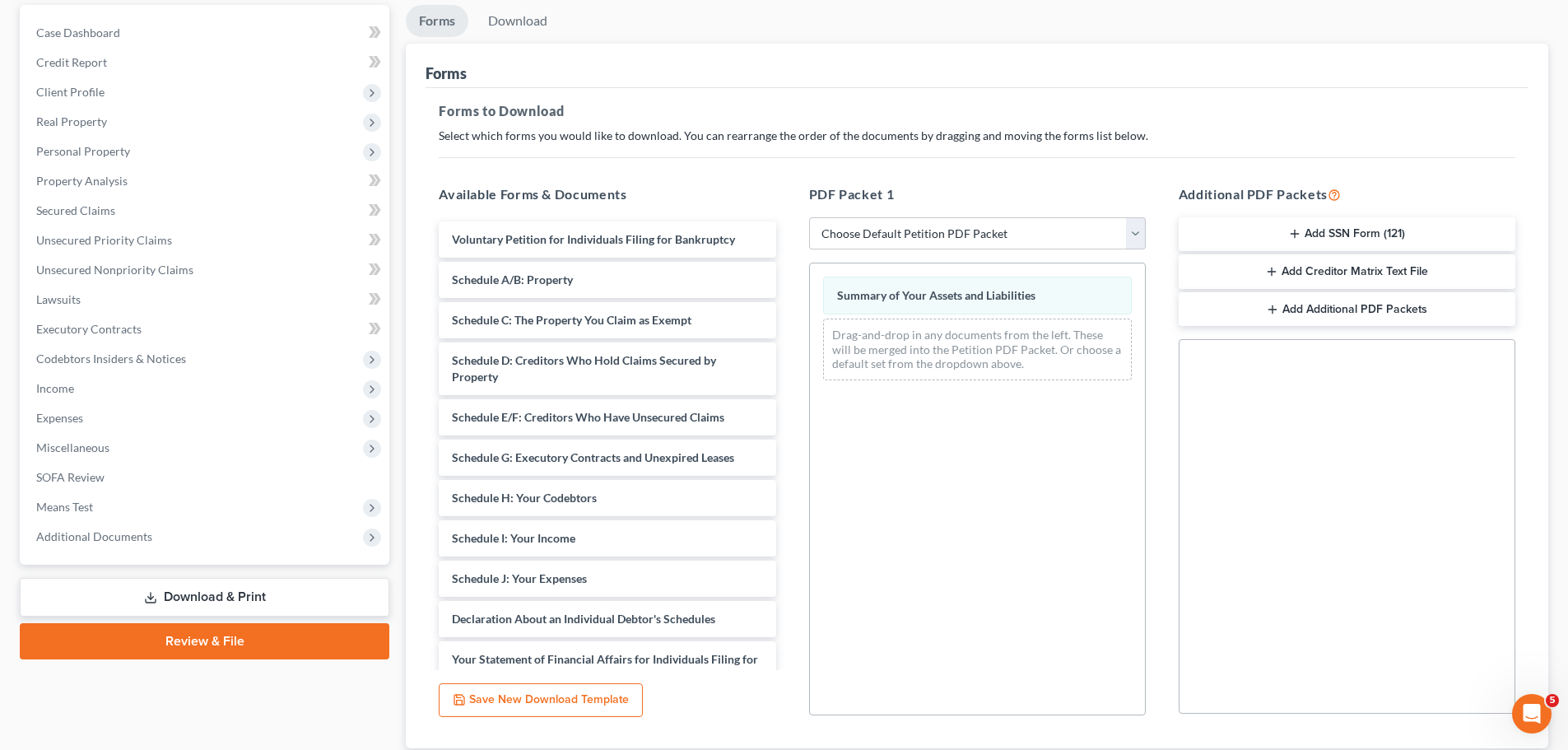
scroll to position [267, 0]
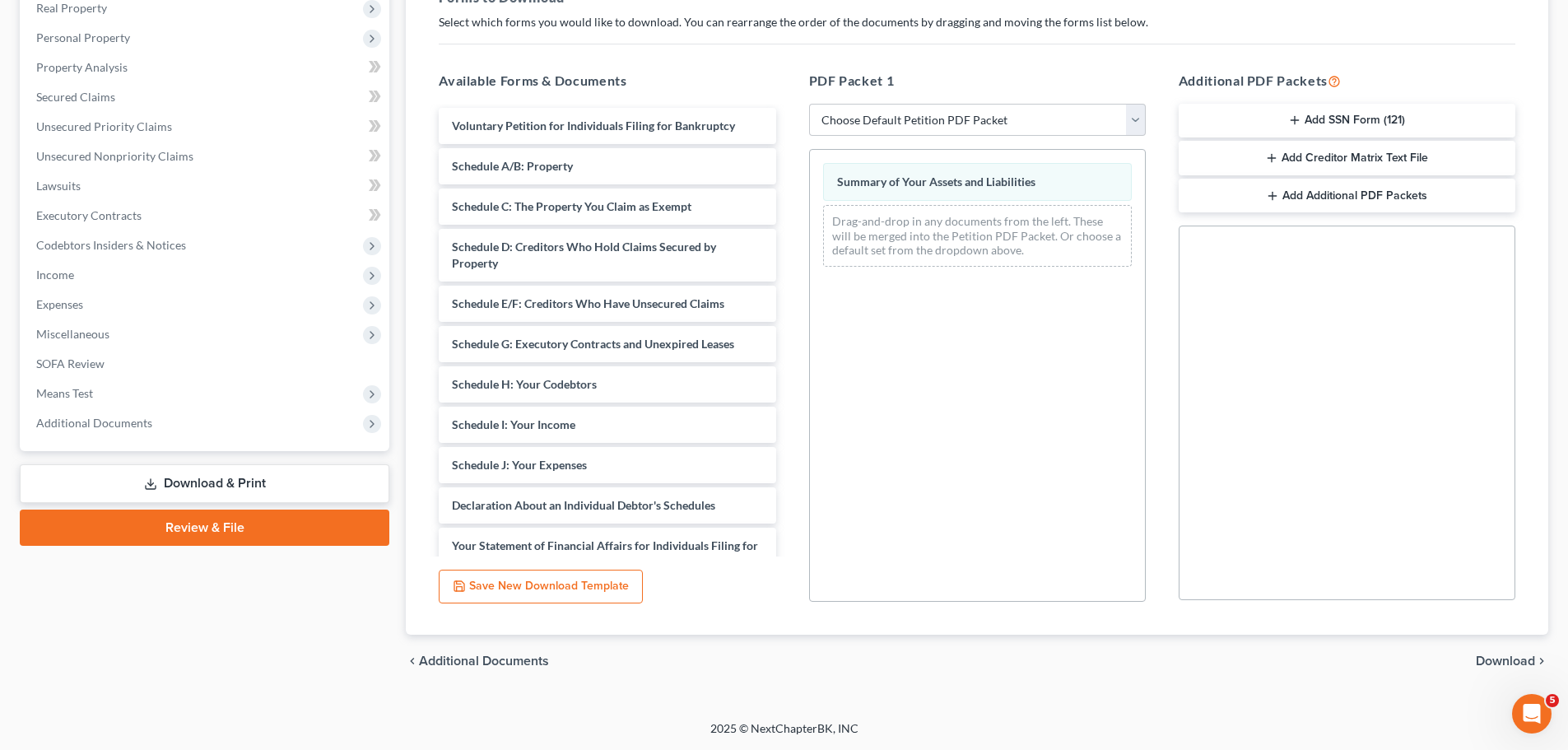
click at [1489, 654] on span "Download" at bounding box center [1505, 661] width 59 height 13
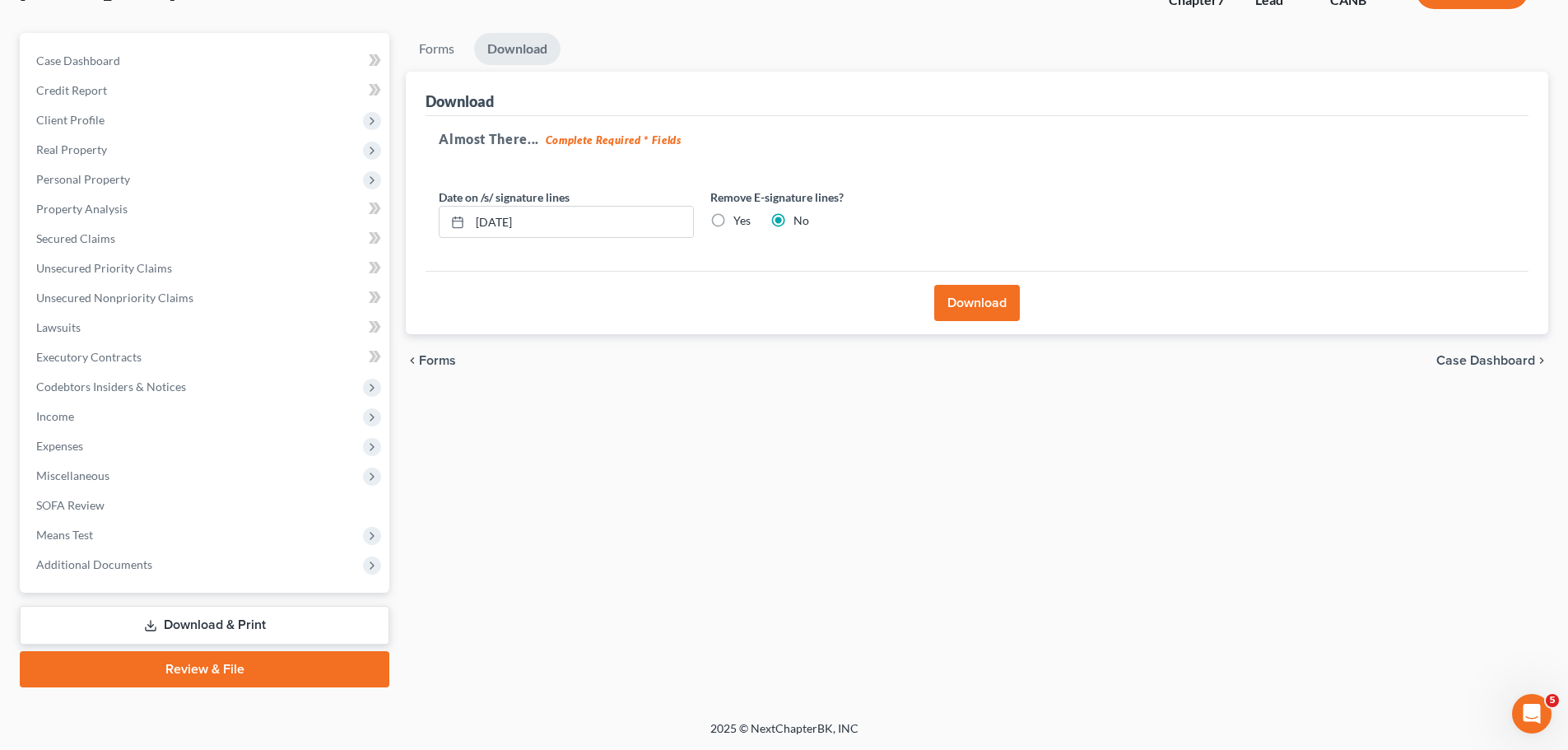
click at [990, 308] on button "Download" at bounding box center [977, 303] width 86 height 36
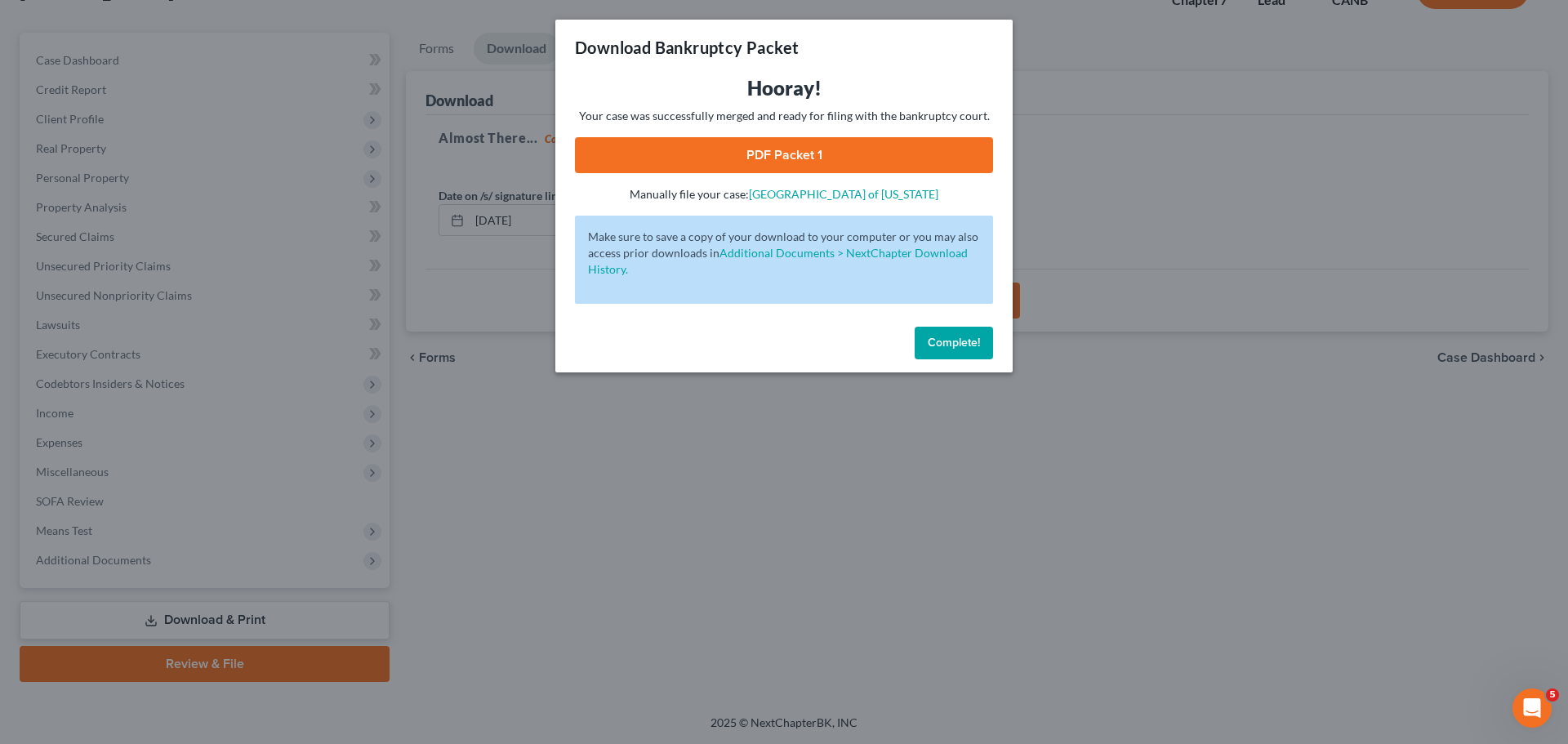
click at [833, 155] on link "PDF Packet 1" at bounding box center [784, 155] width 418 height 36
click at [973, 342] on span "Complete!" at bounding box center [954, 342] width 52 height 14
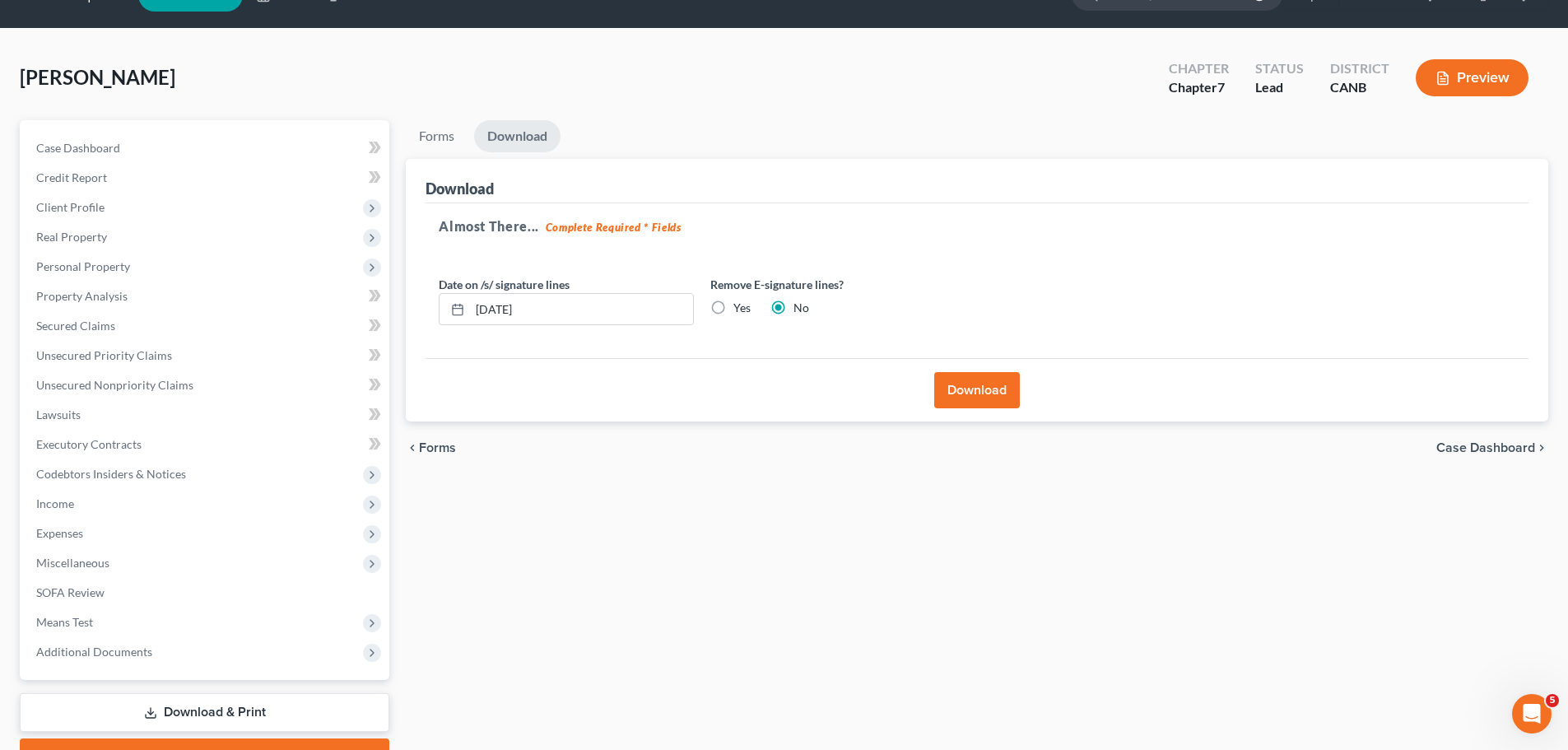
scroll to position [0, 0]
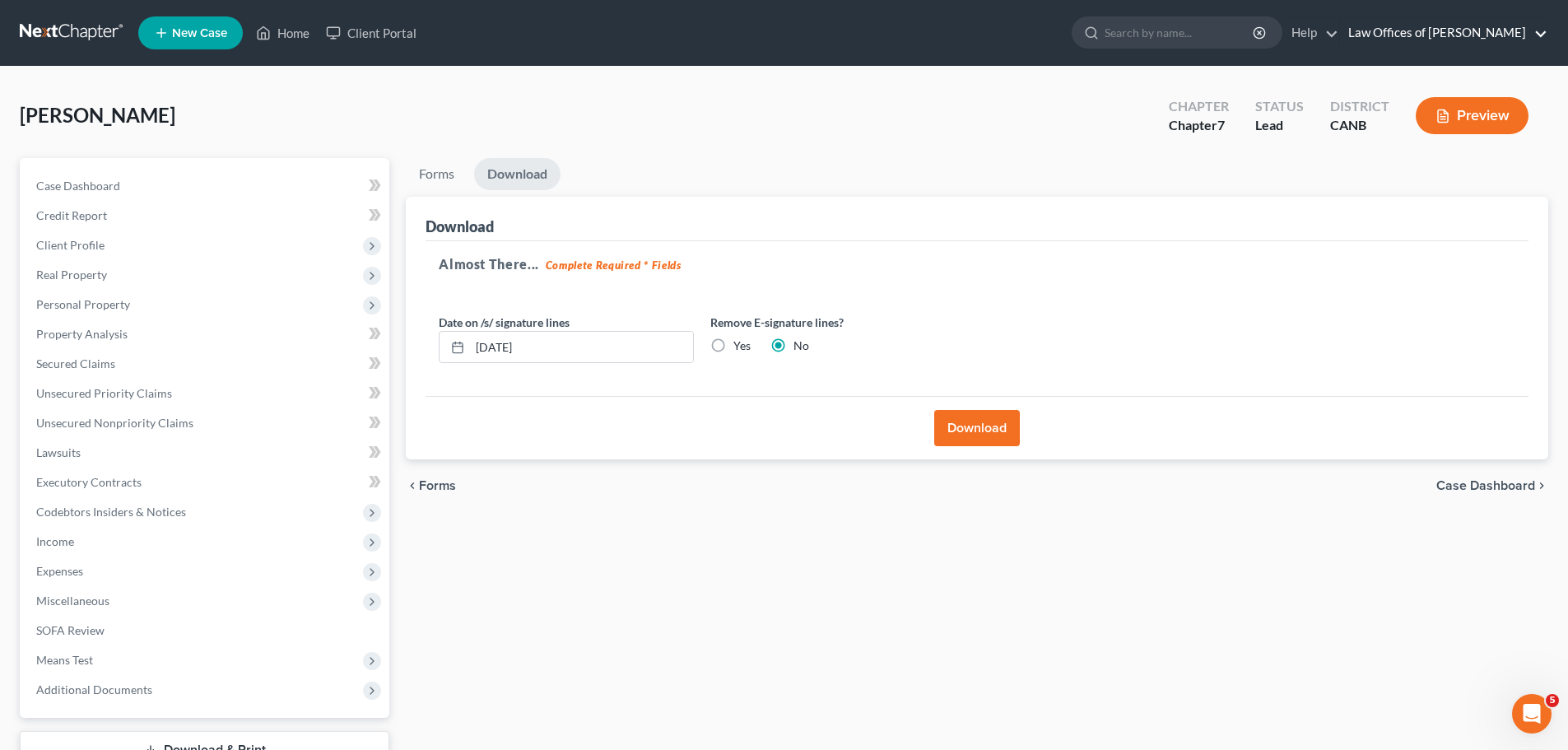
click at [1429, 22] on link "Law Offices of Keith F. Carr" at bounding box center [1444, 33] width 207 height 30
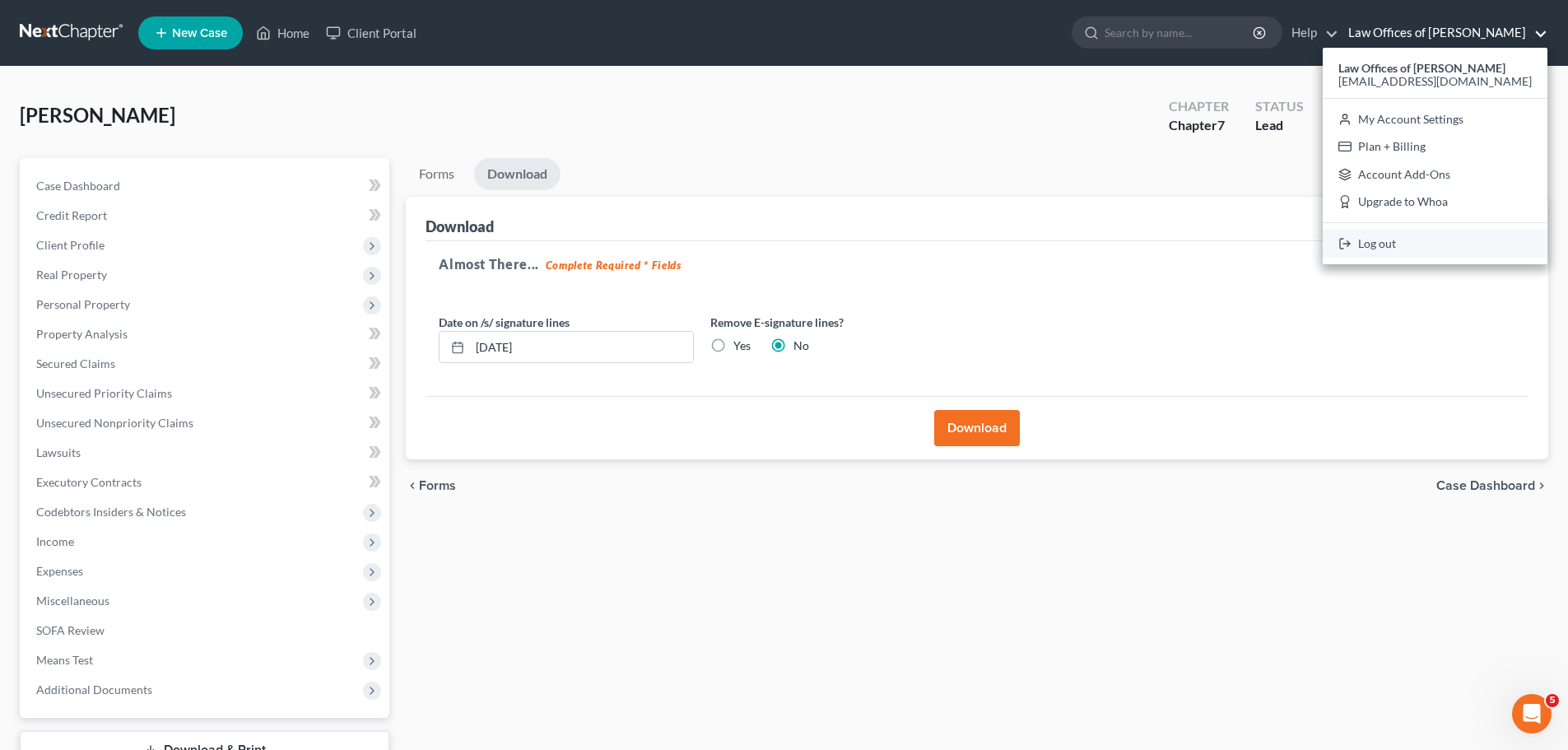
click at [1430, 240] on link "Log out" at bounding box center [1435, 243] width 225 height 28
